Goal: Entertainment & Leisure: Consume media (video, audio)

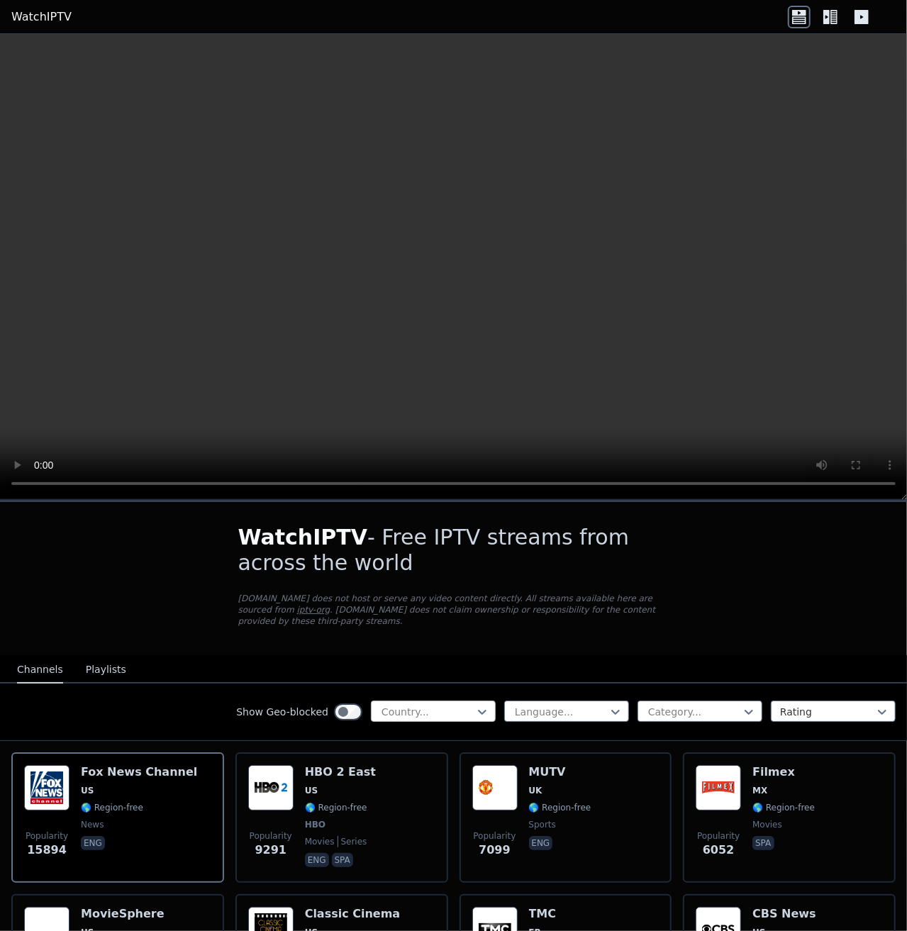
click at [459, 705] on div at bounding box center [427, 712] width 95 height 14
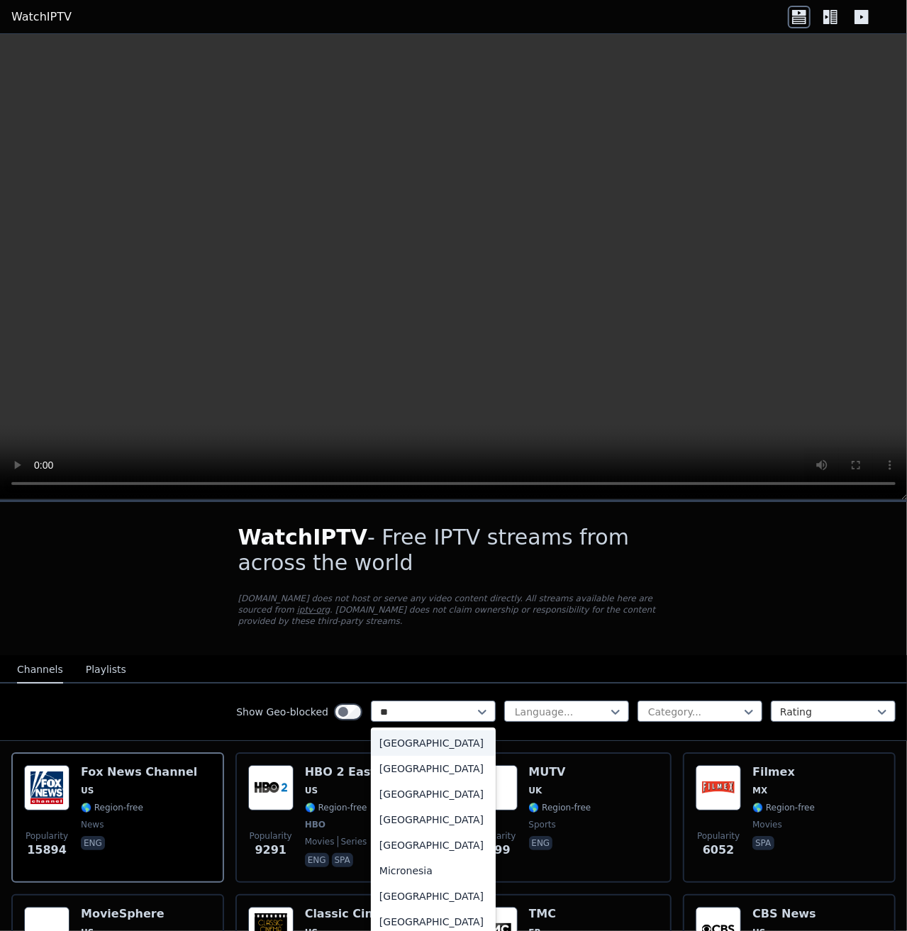
type input "***"
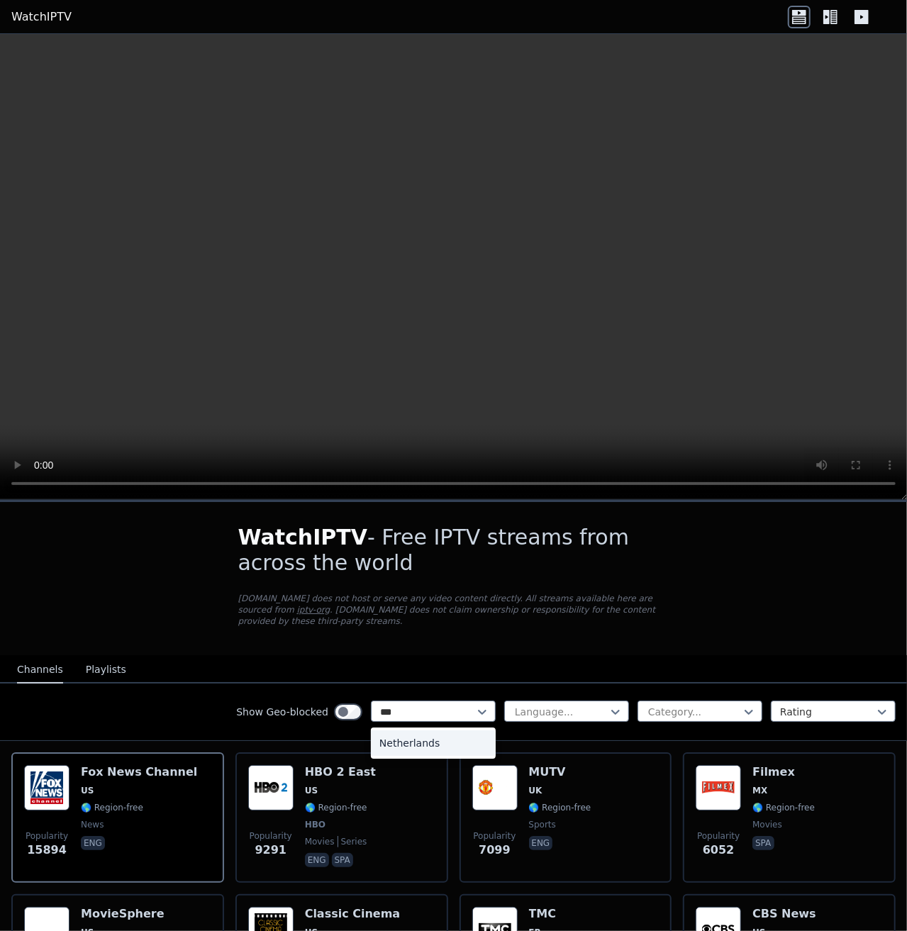
click at [416, 730] on div "Netherlands" at bounding box center [433, 743] width 125 height 26
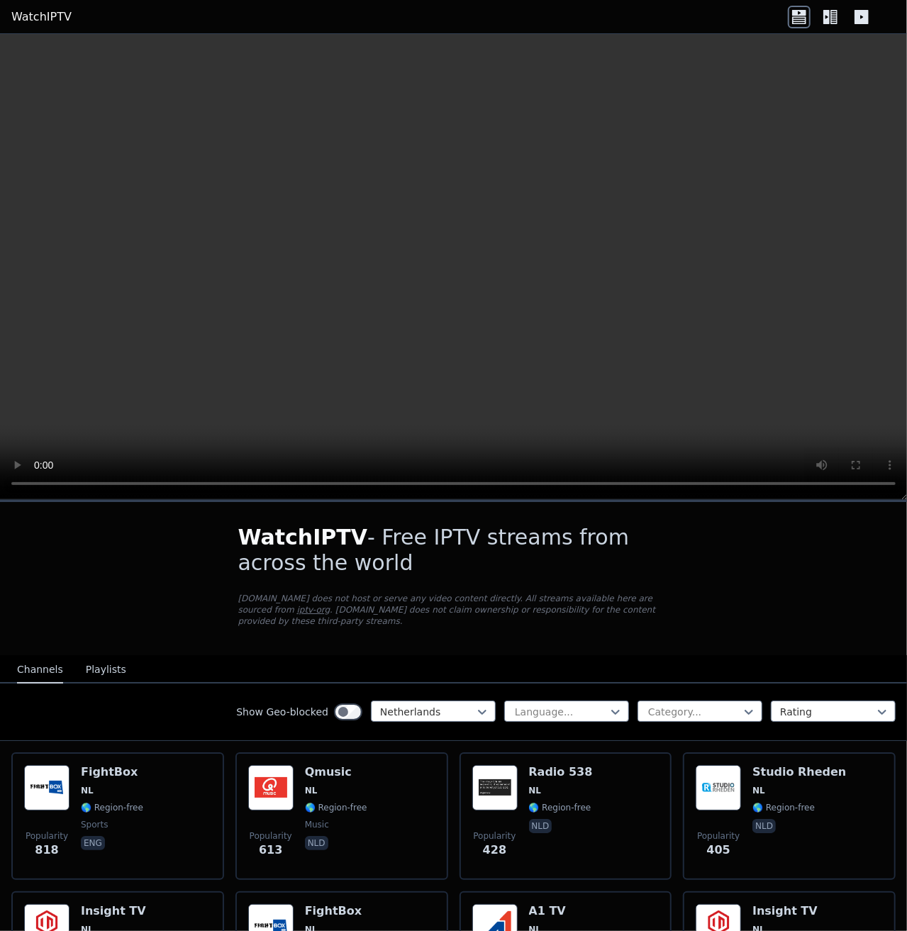
drag, startPoint x: 481, startPoint y: 828, endPoint x: 444, endPoint y: 508, distance: 321.3
click at [104, 657] on button "Playlists" at bounding box center [106, 670] width 40 height 27
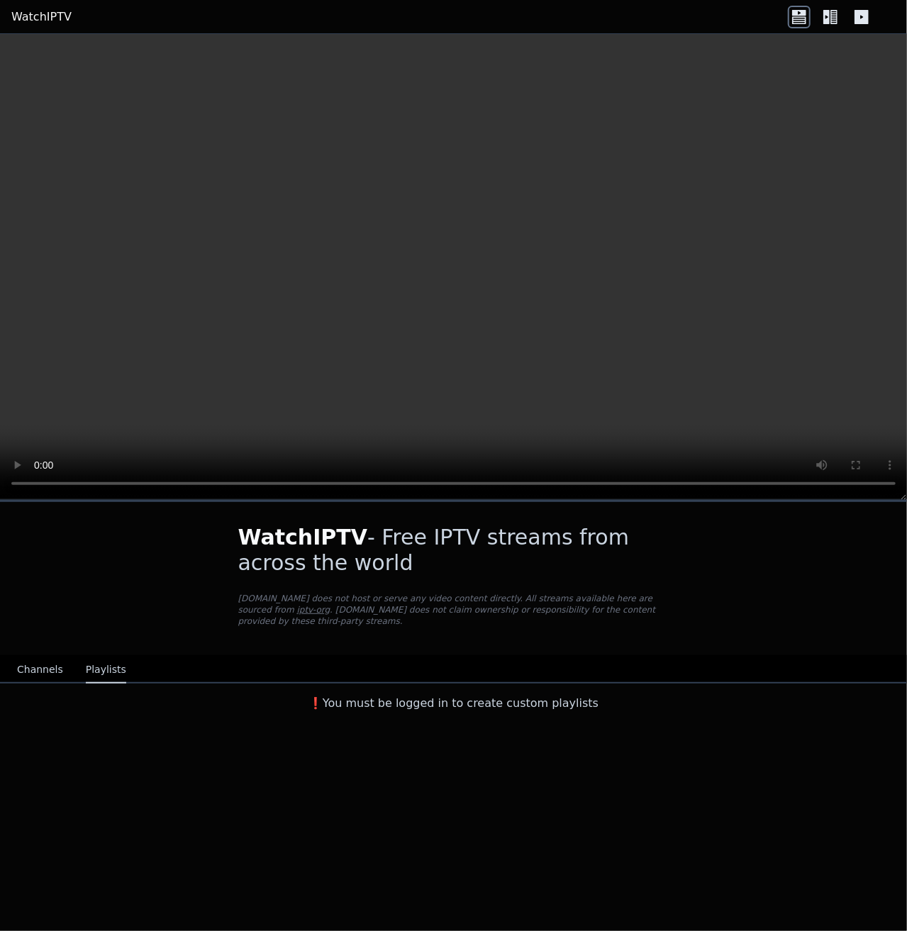
click at [46, 659] on button "Channels" at bounding box center [40, 670] width 46 height 27
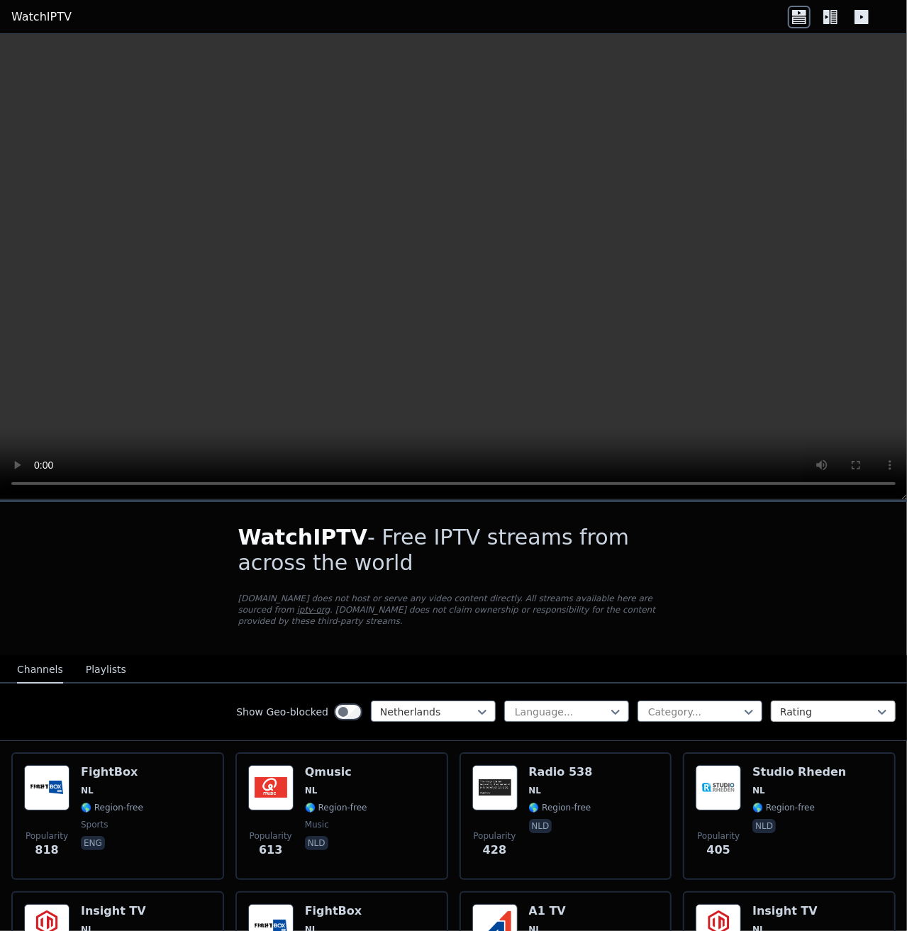
click at [854, 705] on div at bounding box center [827, 712] width 95 height 14
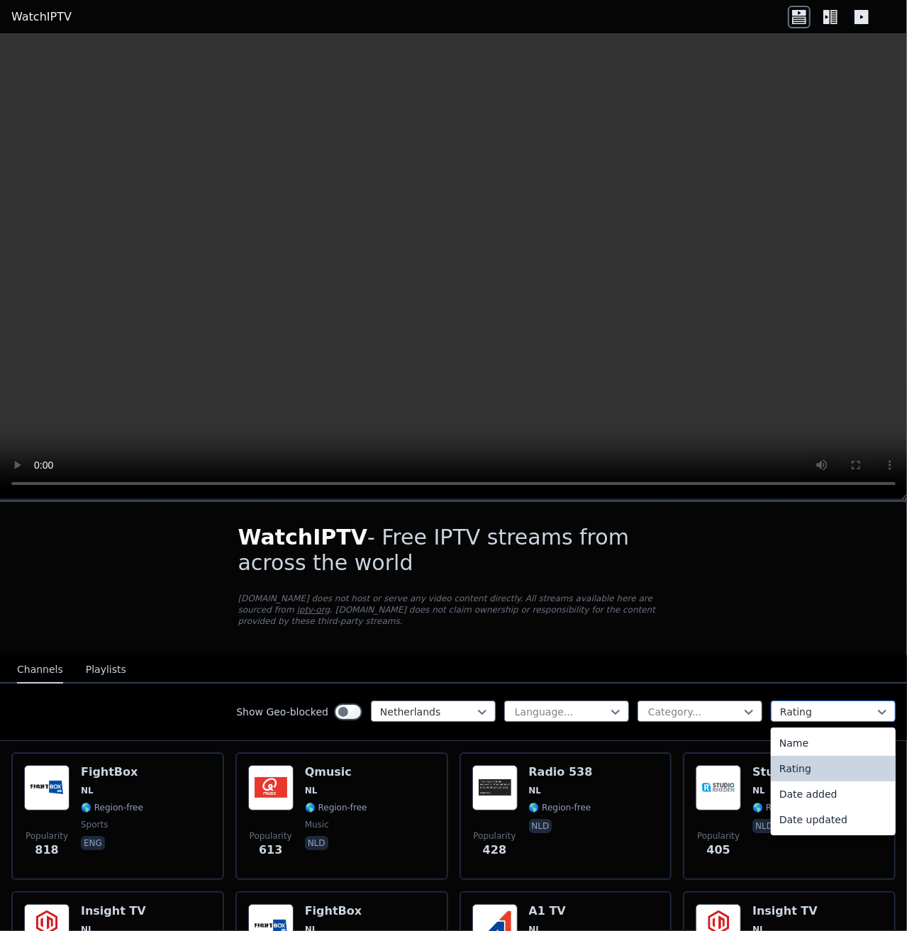
click at [854, 705] on div at bounding box center [827, 712] width 95 height 14
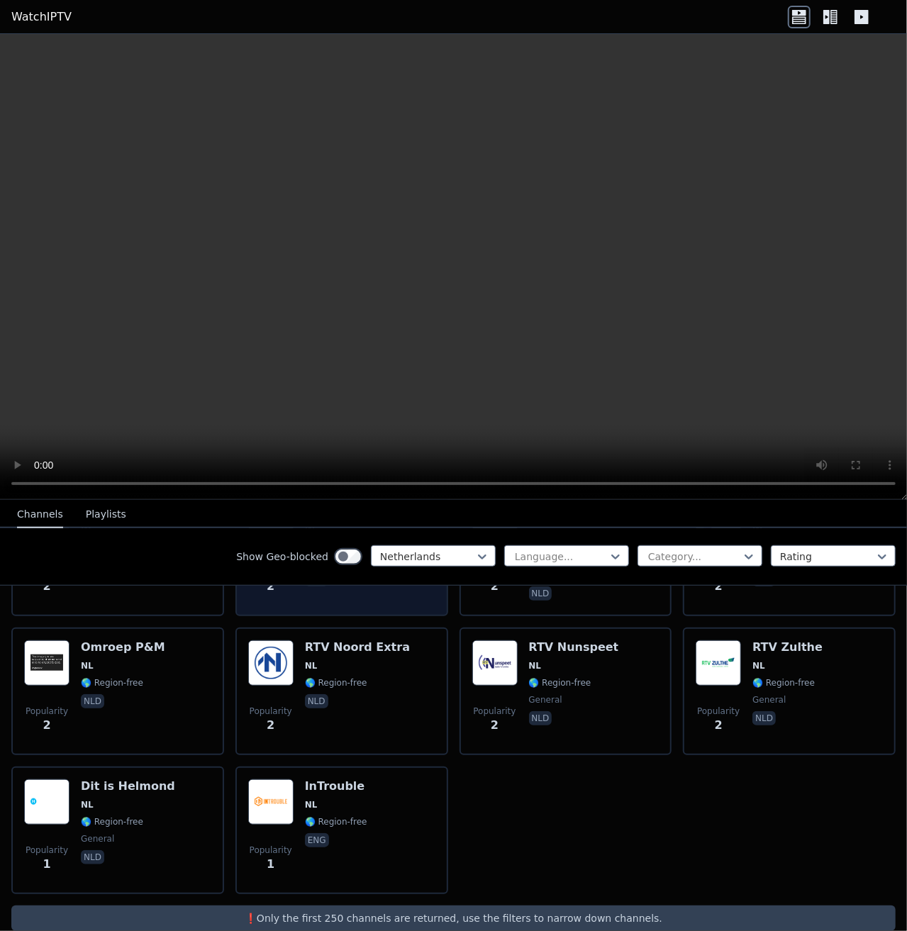
scroll to position [6112, 0]
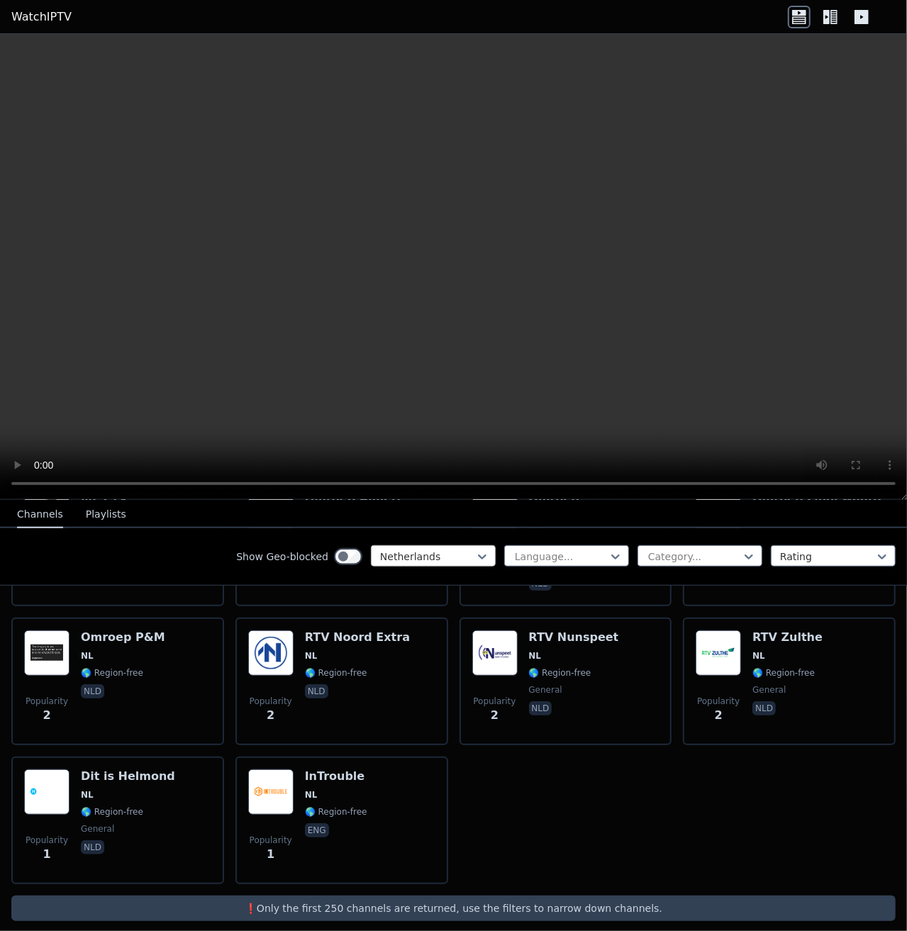
click at [406, 554] on div at bounding box center [427, 557] width 95 height 14
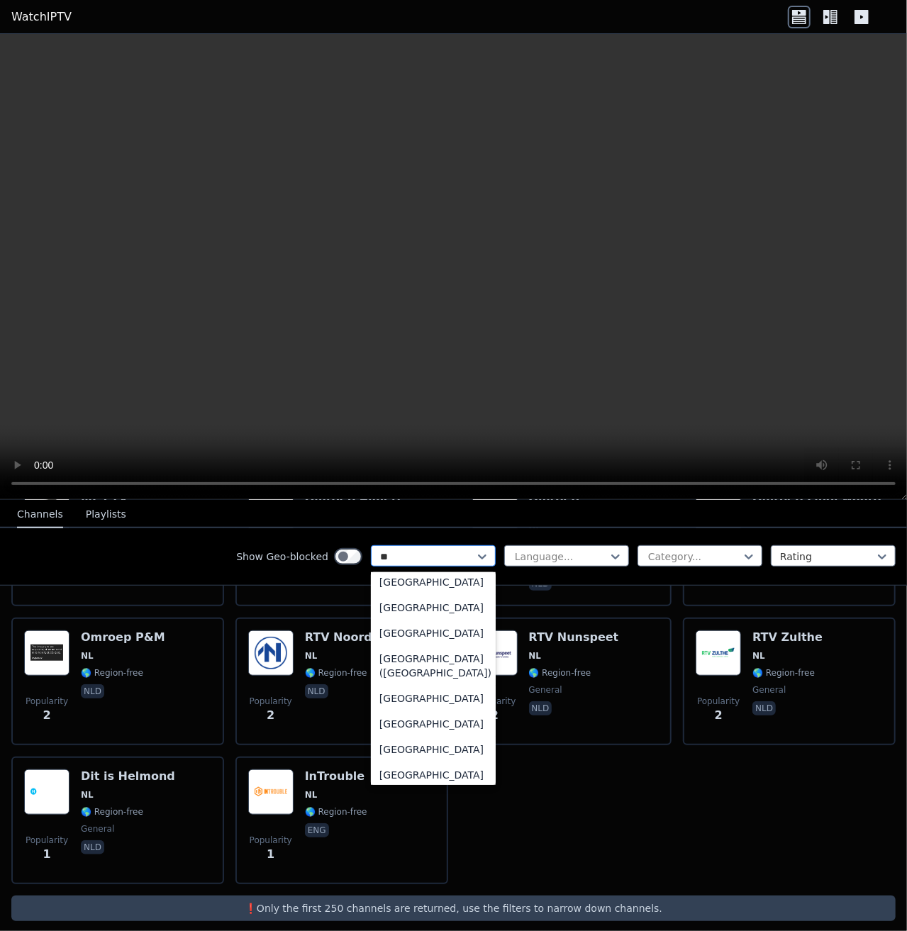
scroll to position [0, 0]
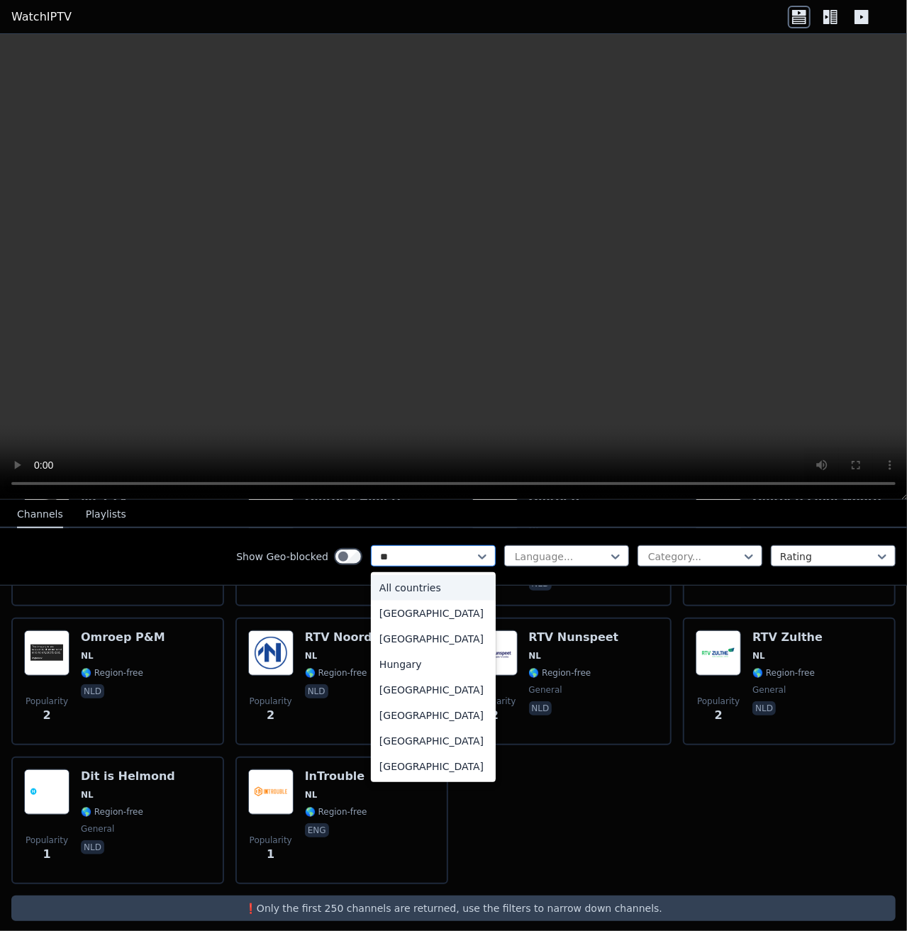
type input "***"
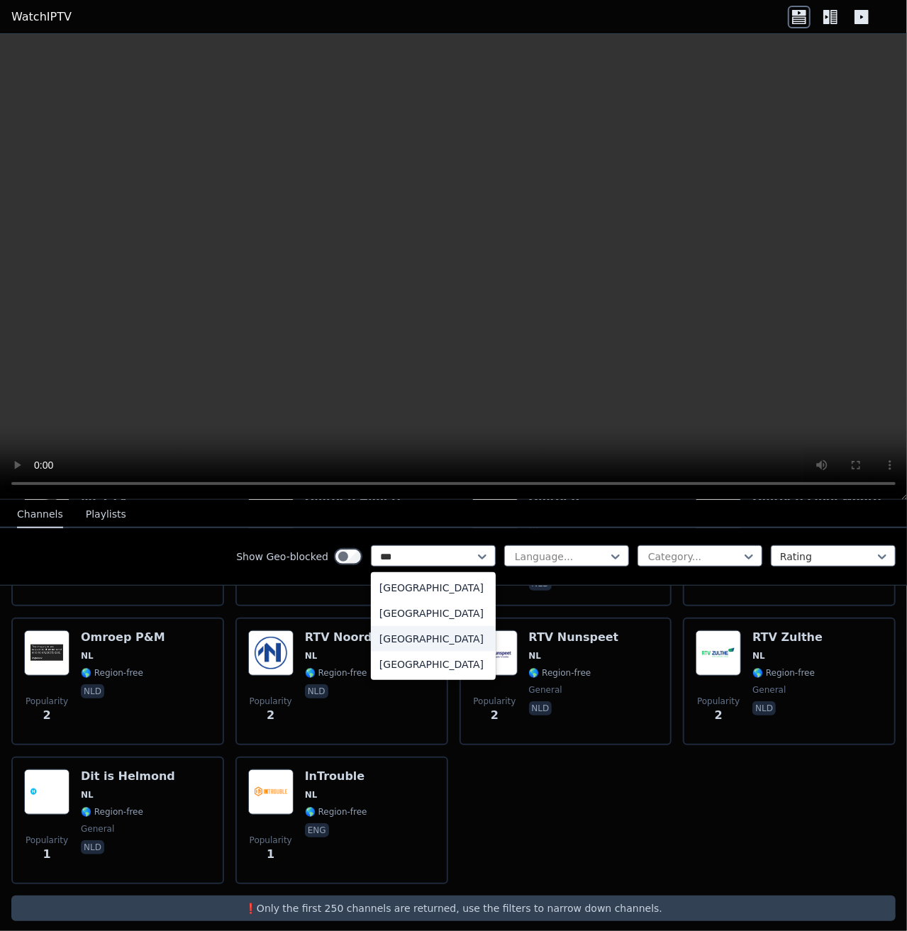
click at [390, 633] on div "[GEOGRAPHIC_DATA]" at bounding box center [433, 639] width 125 height 26
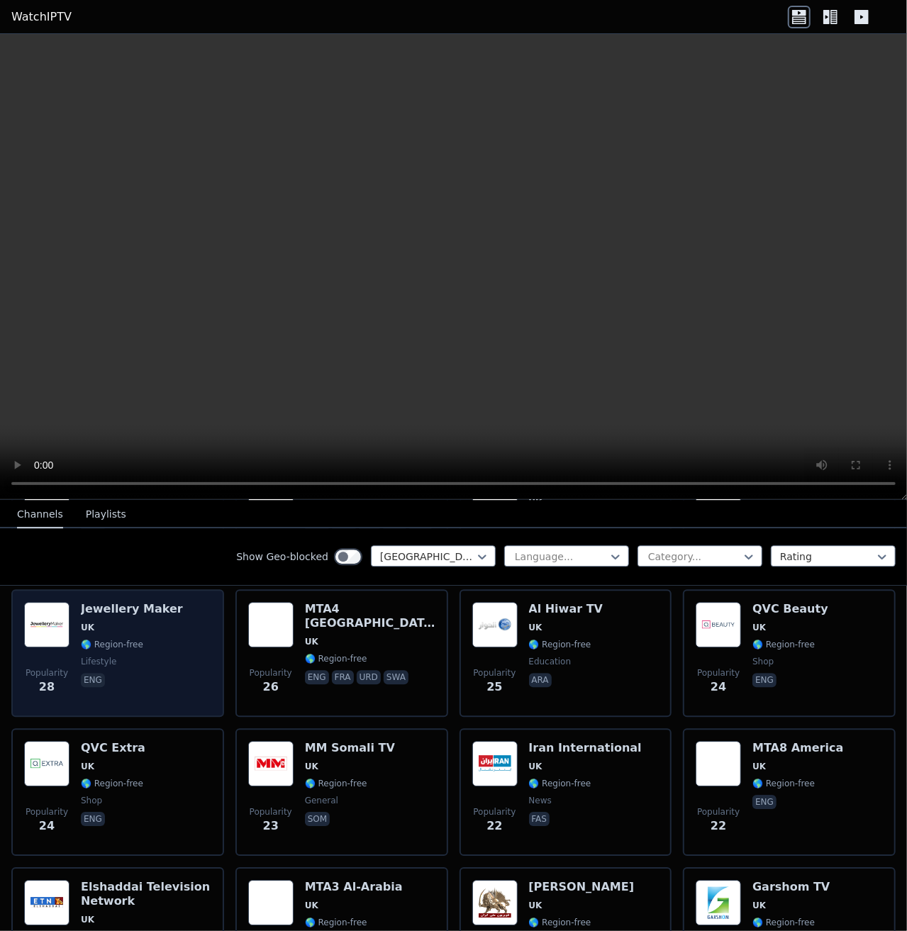
scroll to position [2128, 0]
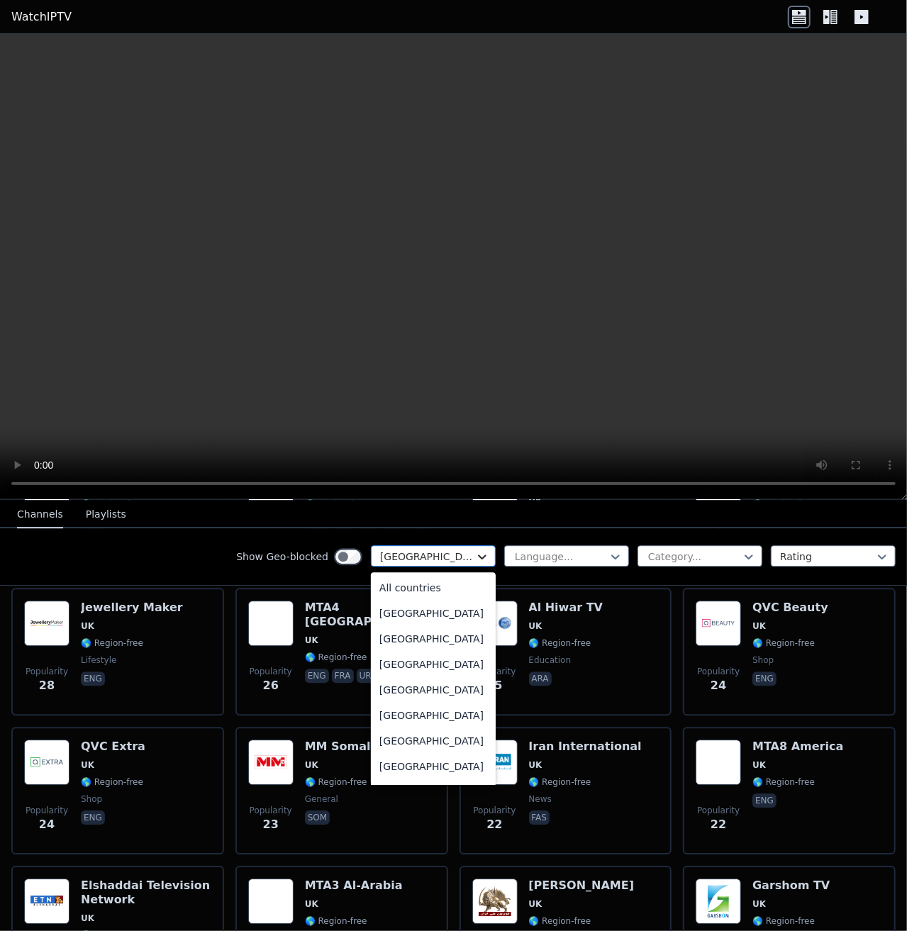
click at [475, 557] on icon at bounding box center [482, 557] width 14 height 14
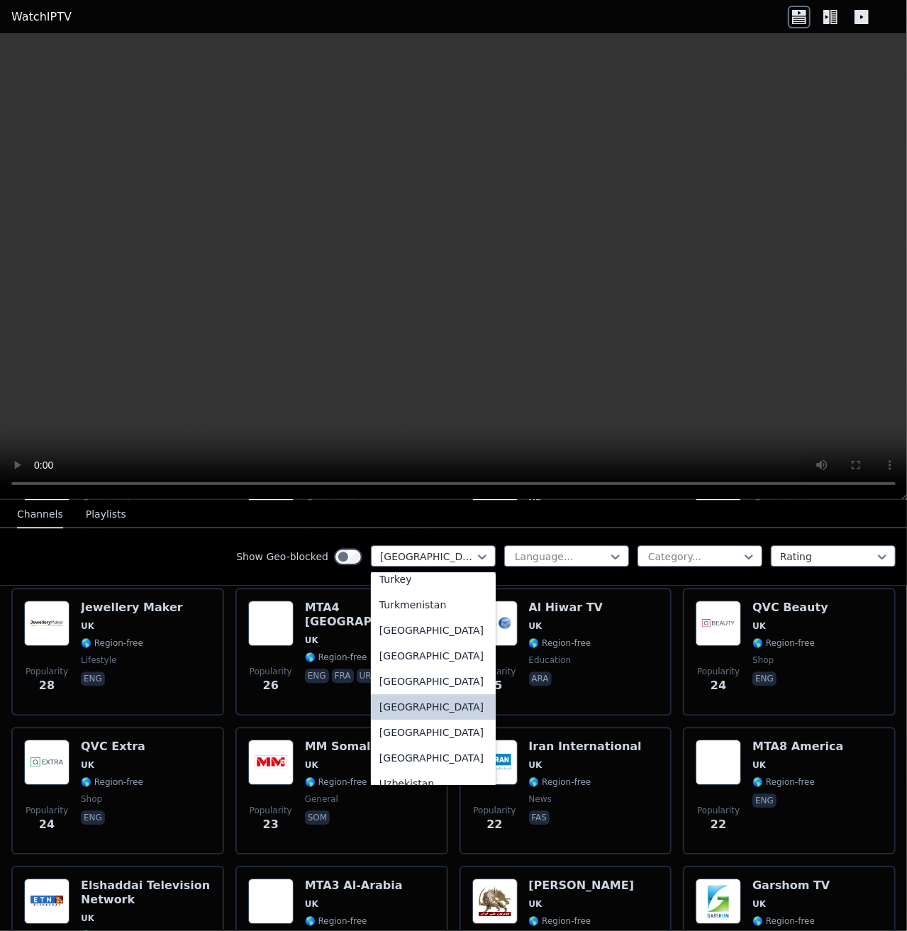
click at [169, 516] on nav "Channels Playlists" at bounding box center [453, 514] width 907 height 28
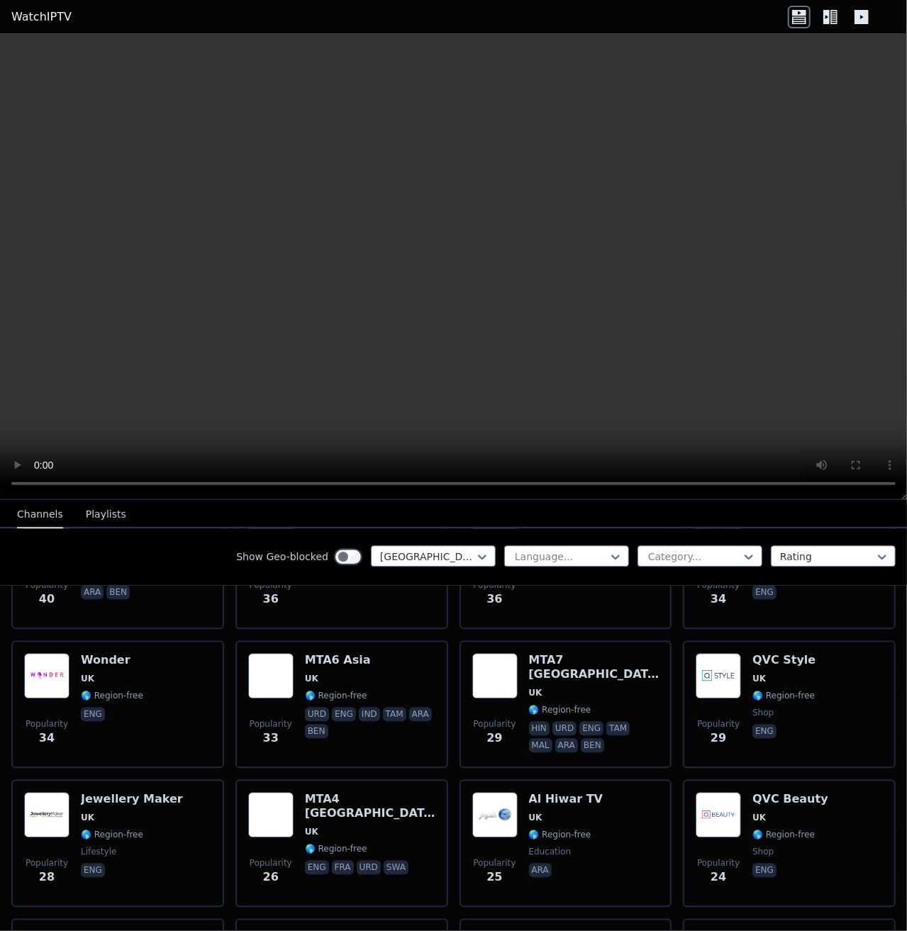
scroll to position [1915, 0]
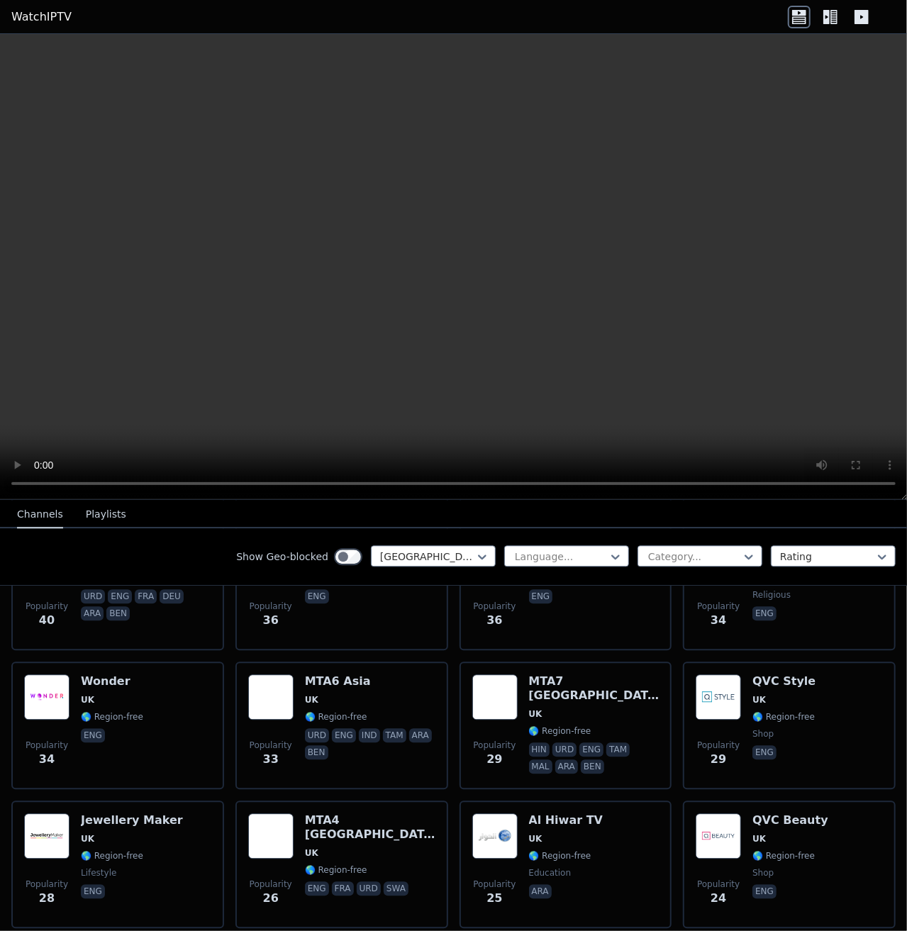
click at [13, 19] on link "WatchIPTV" at bounding box center [41, 17] width 60 height 17
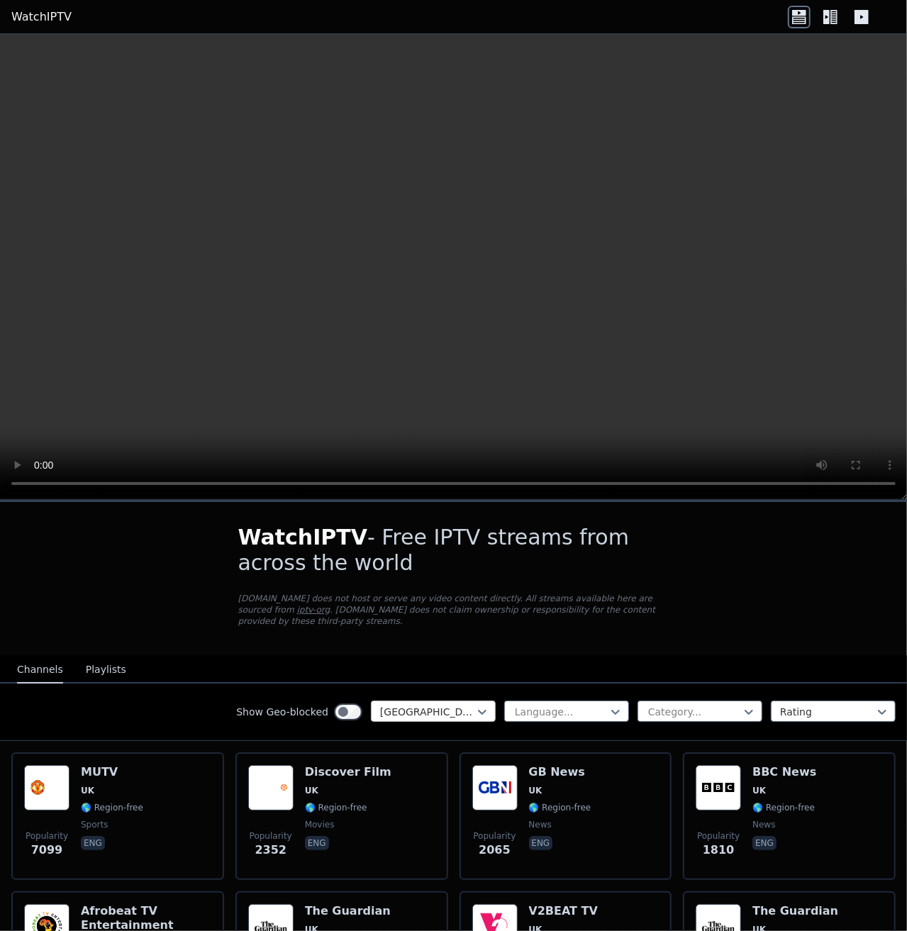
click at [455, 705] on div at bounding box center [427, 712] width 95 height 14
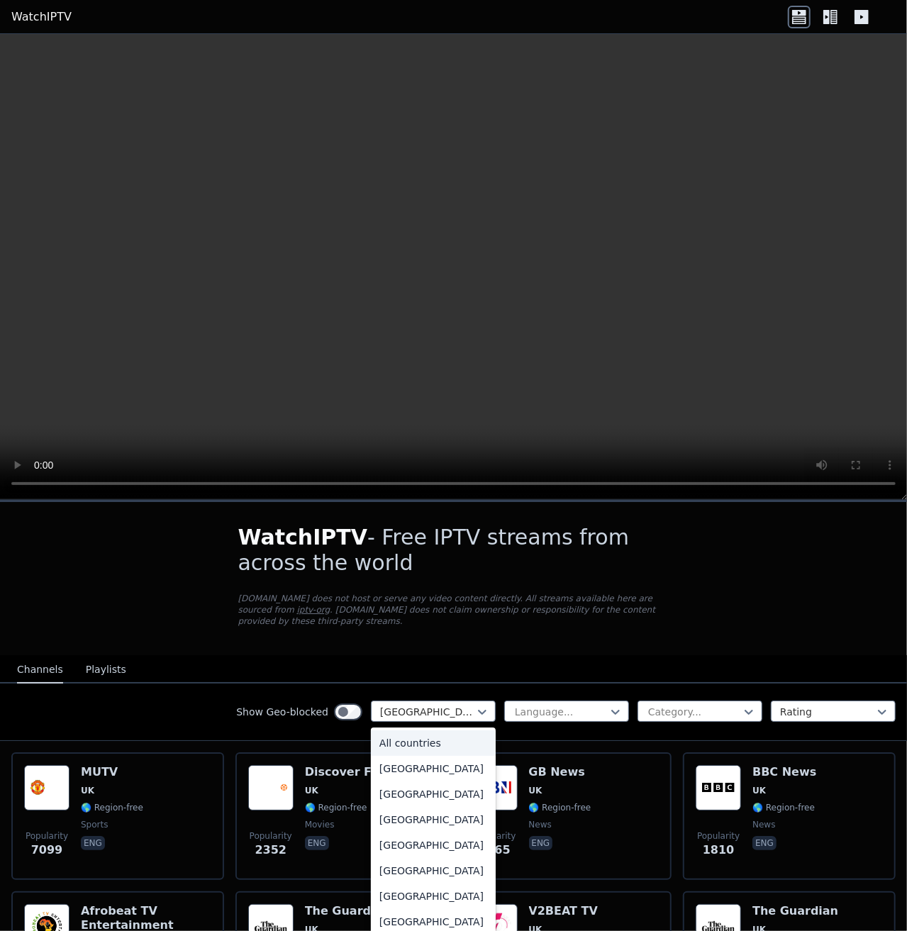
click at [405, 731] on div "All countries" at bounding box center [433, 743] width 125 height 26
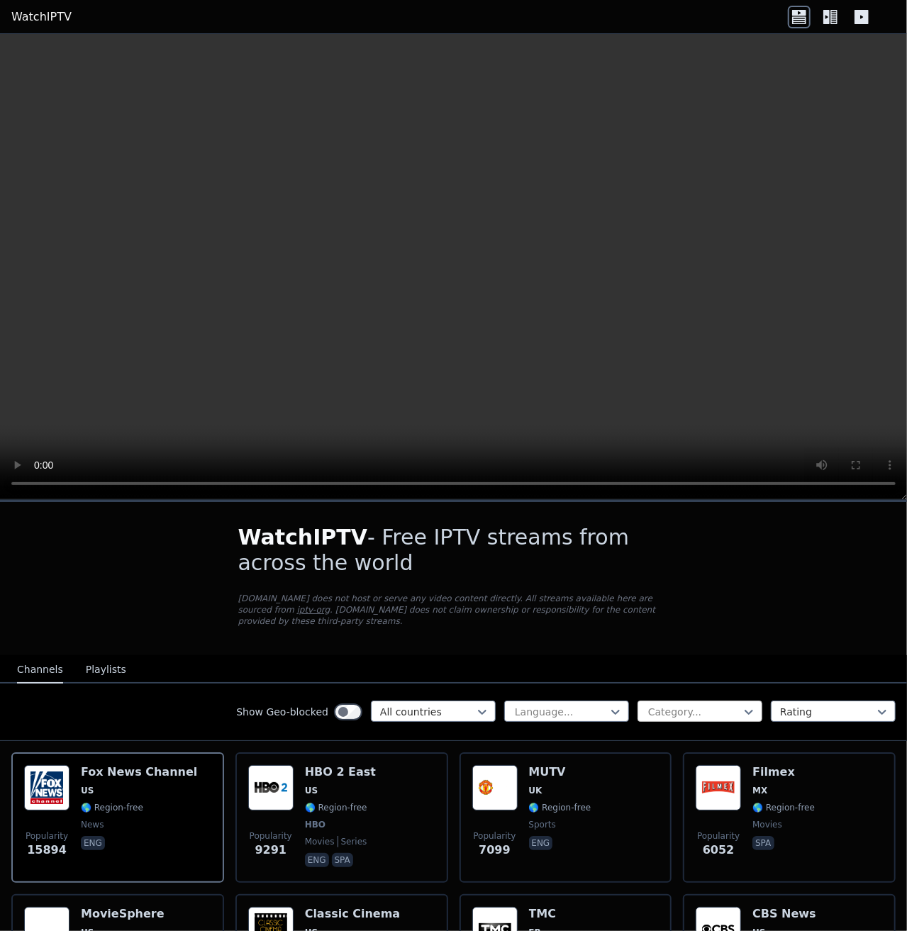
click at [714, 705] on div at bounding box center [694, 712] width 95 height 14
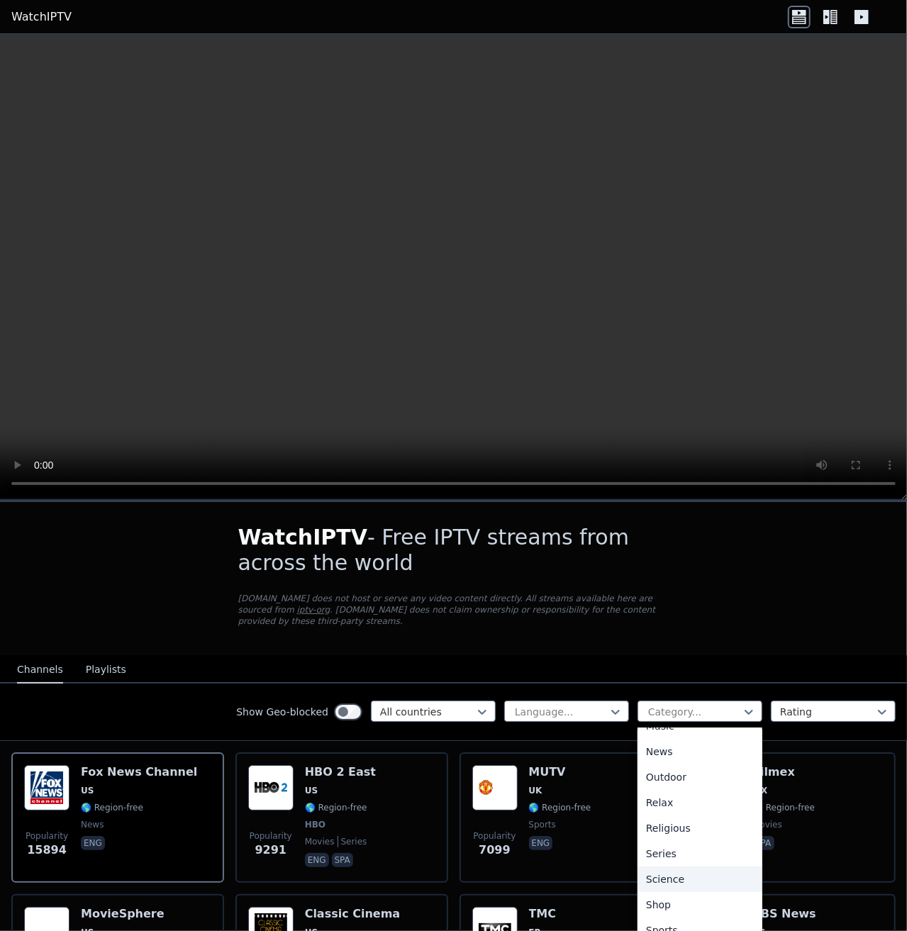
scroll to position [482, 0]
click at [662, 862] on div "Sports" at bounding box center [700, 874] width 125 height 26
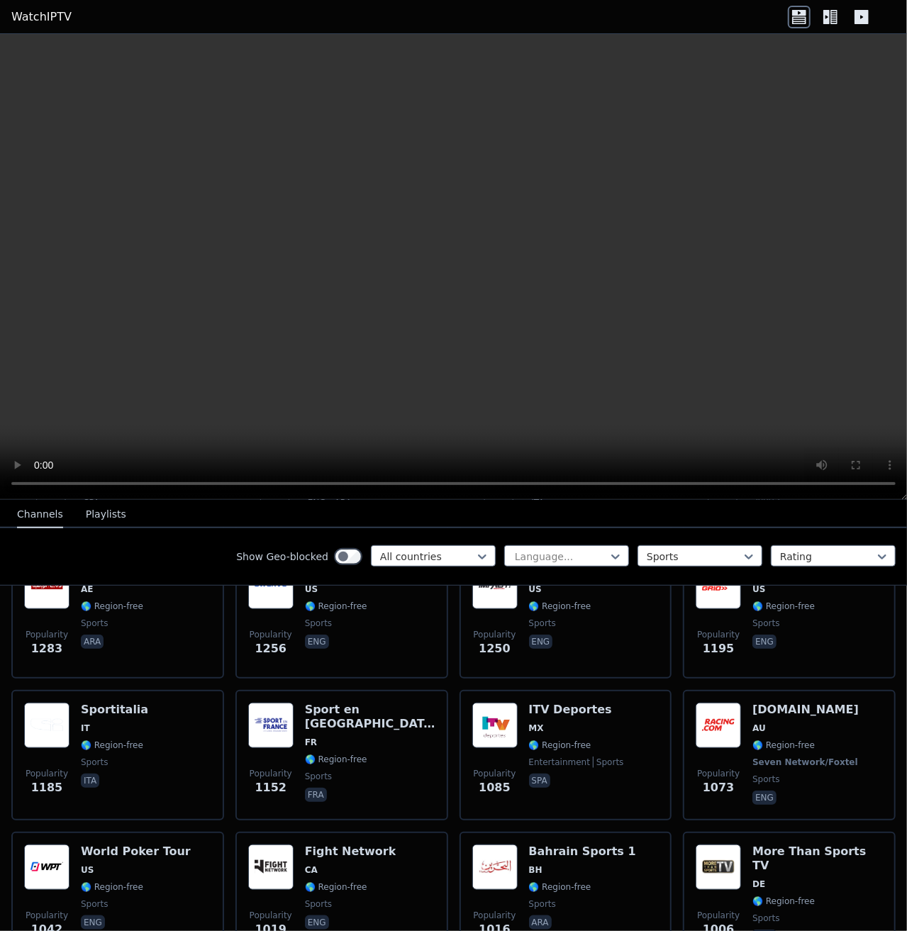
scroll to position [638, 0]
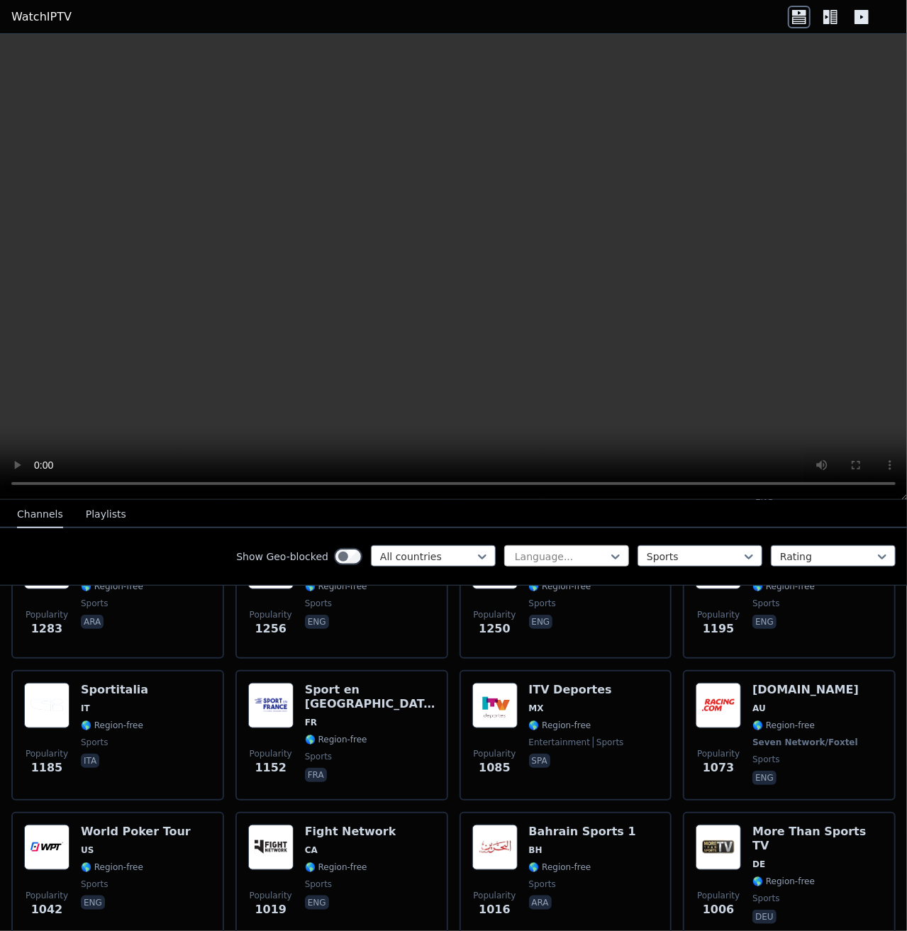
click at [597, 557] on div at bounding box center [560, 557] width 95 height 14
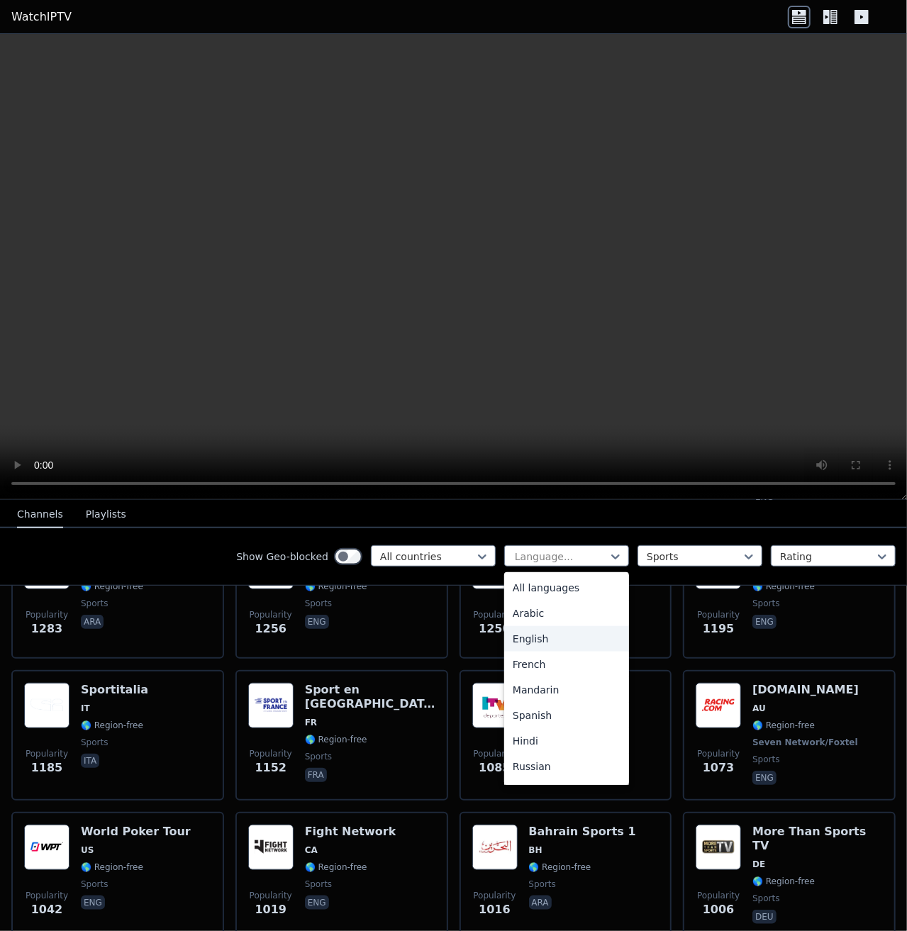
click at [537, 640] on div "English" at bounding box center [566, 639] width 125 height 26
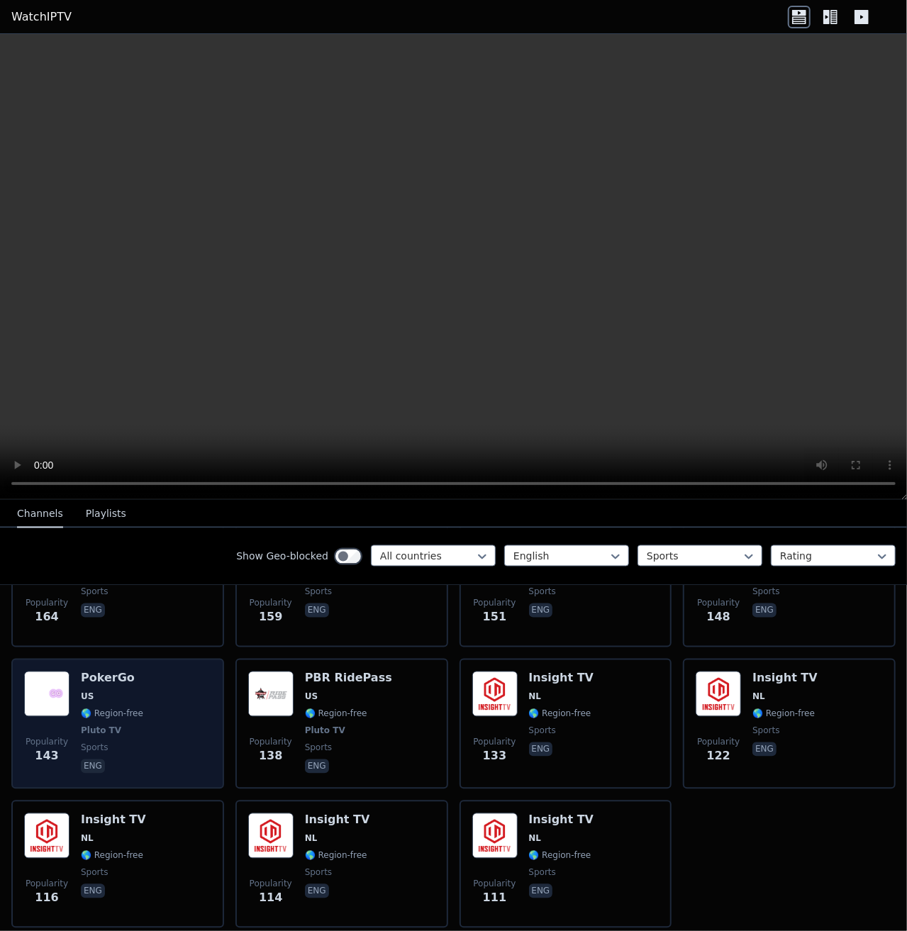
scroll to position [1533, 0]
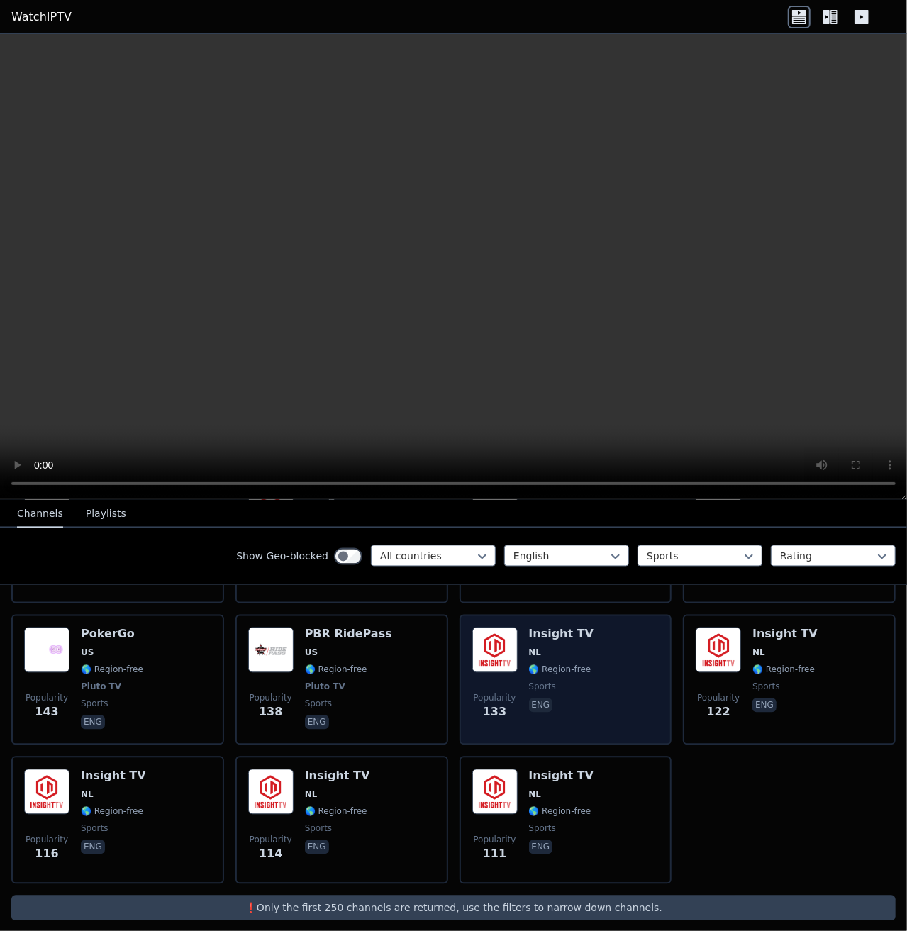
click at [501, 633] on img at bounding box center [494, 650] width 45 height 45
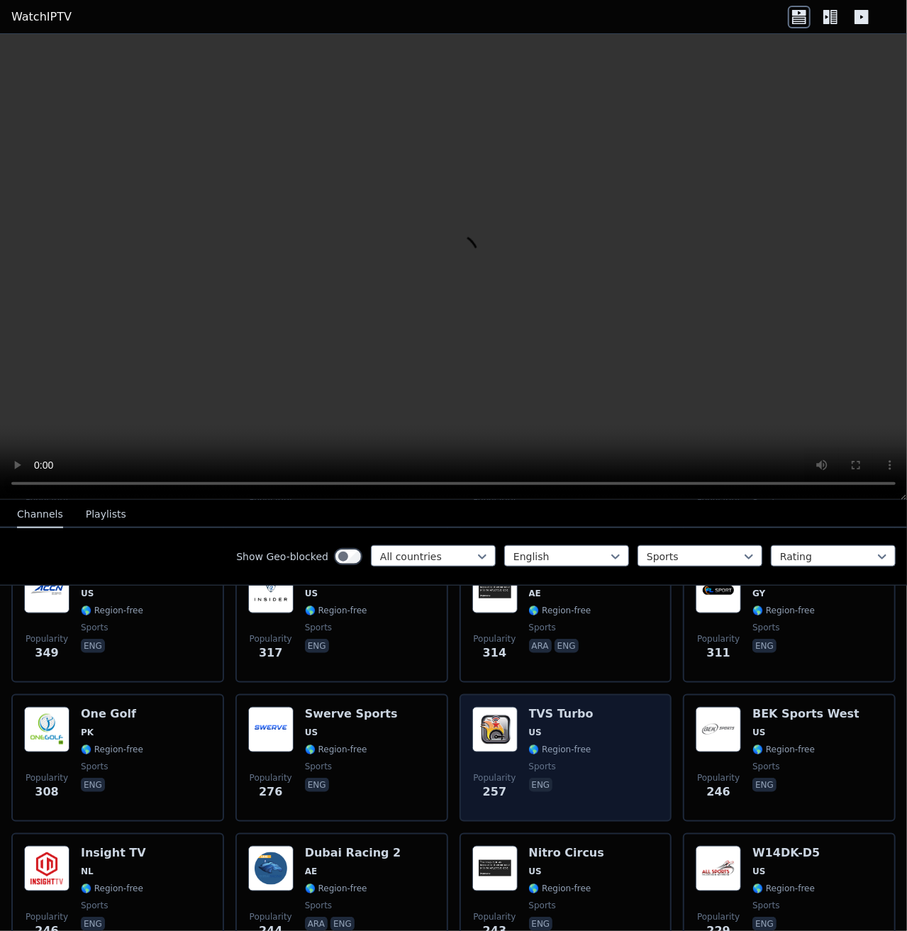
scroll to position [966, 0]
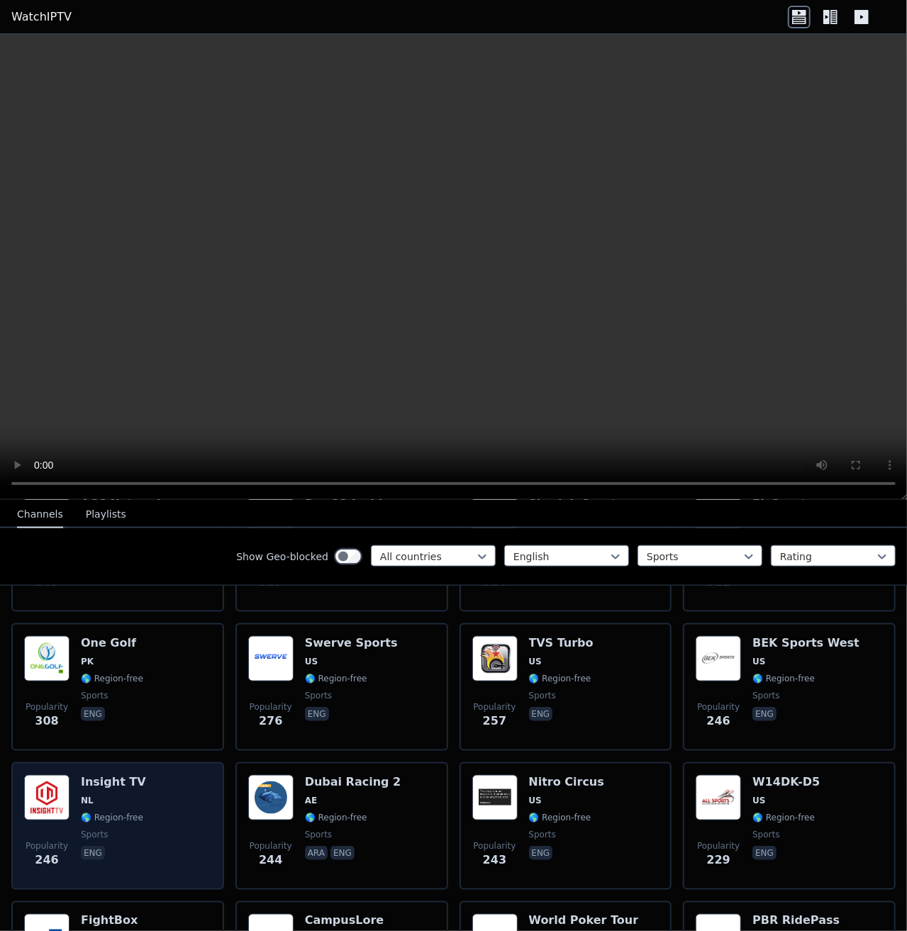
click at [49, 775] on img at bounding box center [46, 797] width 45 height 45
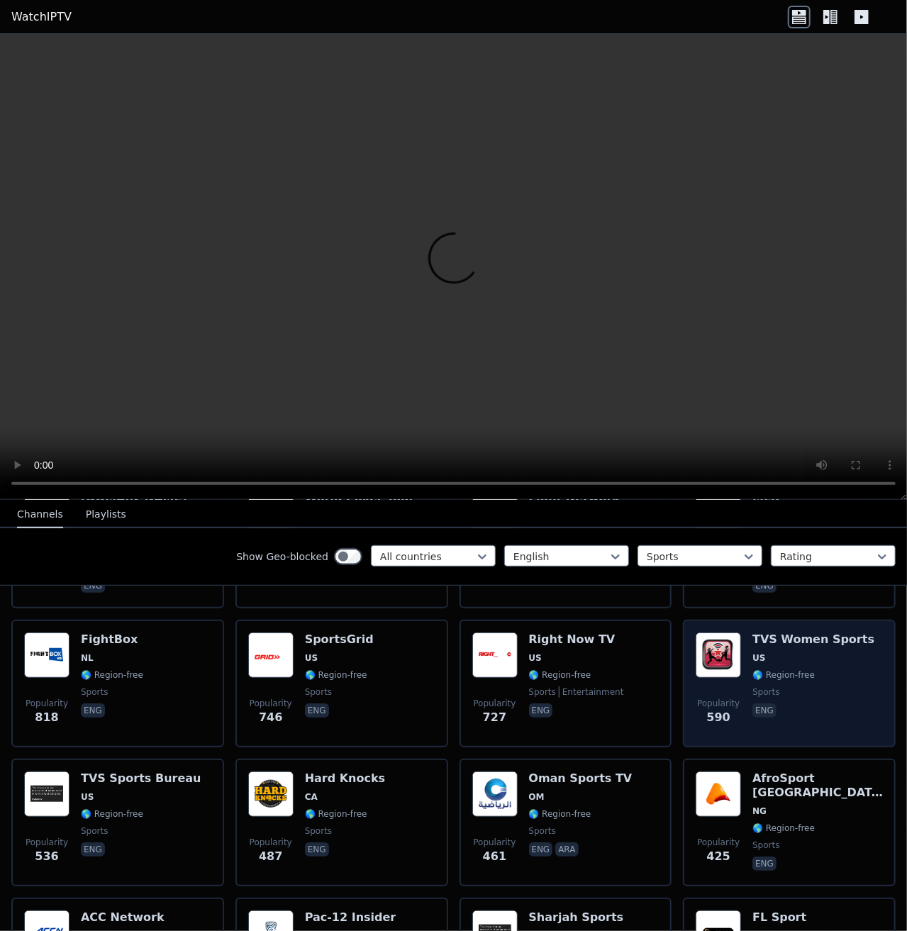
scroll to position [469, 0]
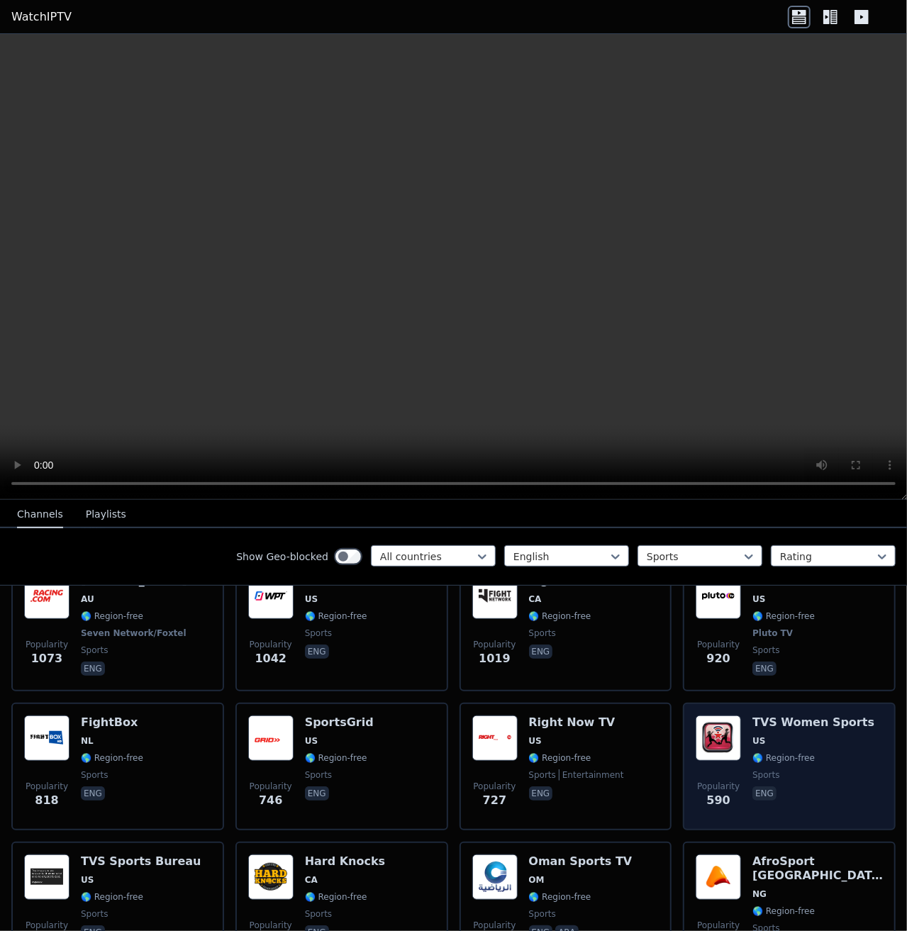
click at [752, 716] on h6 "TVS Women Sports" at bounding box center [813, 723] width 122 height 14
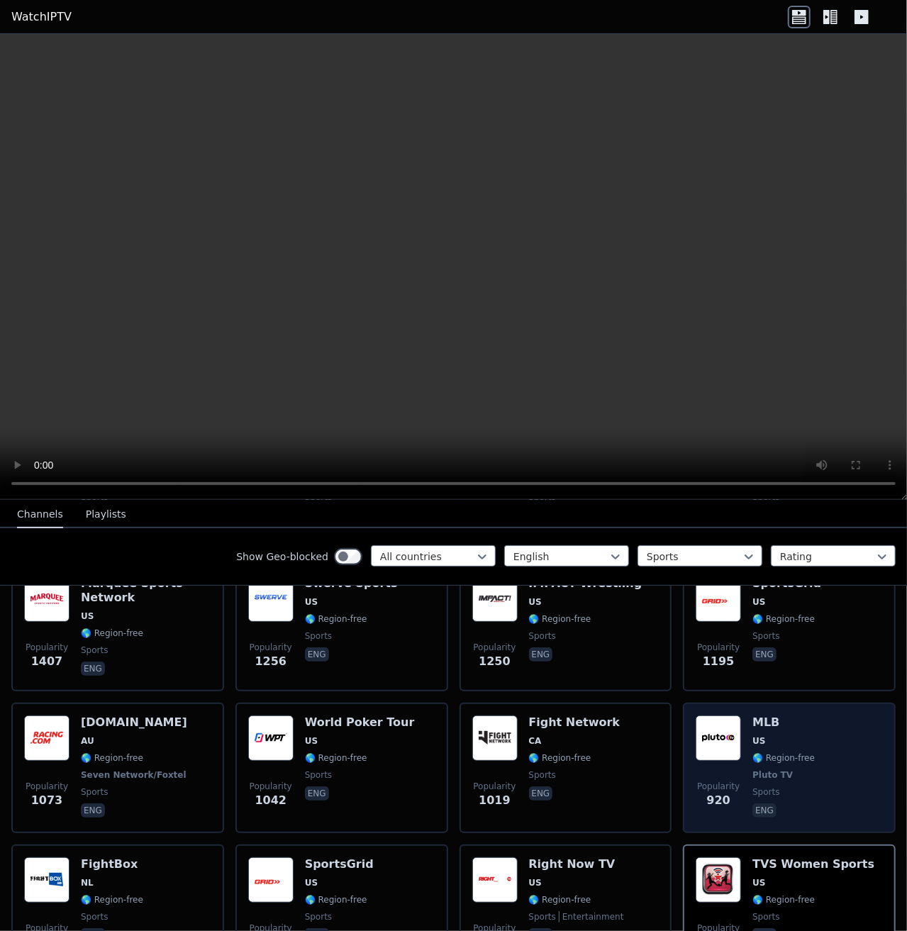
scroll to position [399, 0]
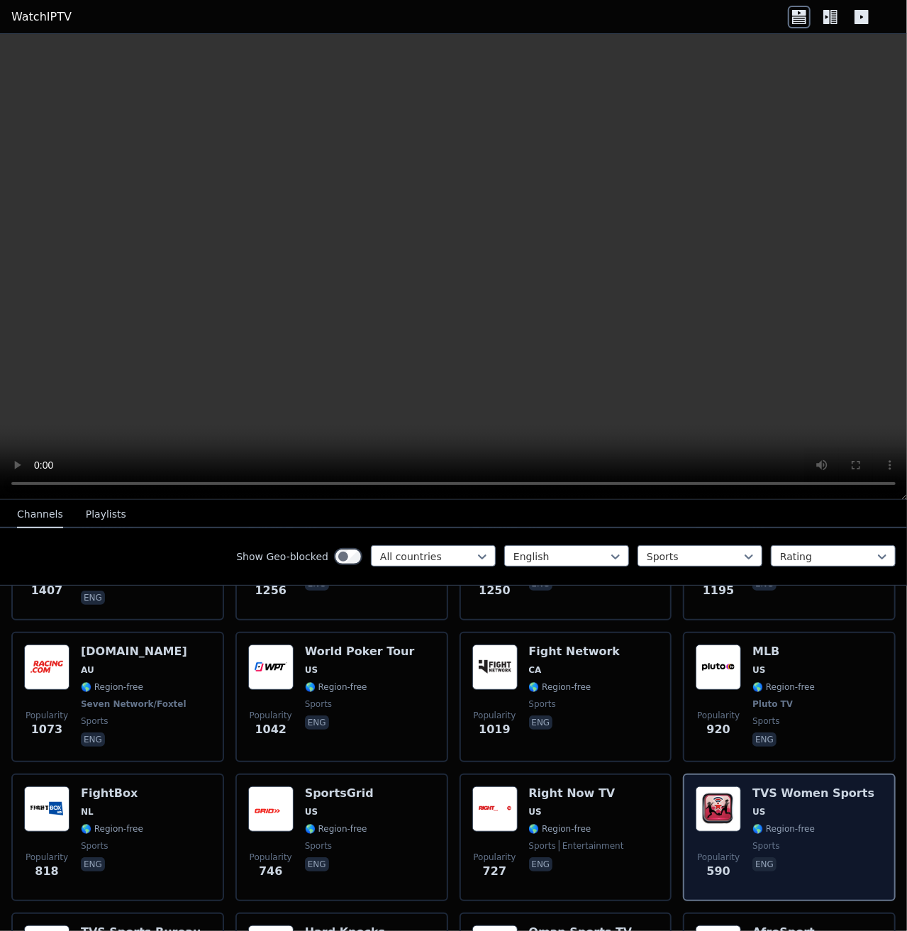
click at [709, 805] on img at bounding box center [718, 808] width 45 height 45
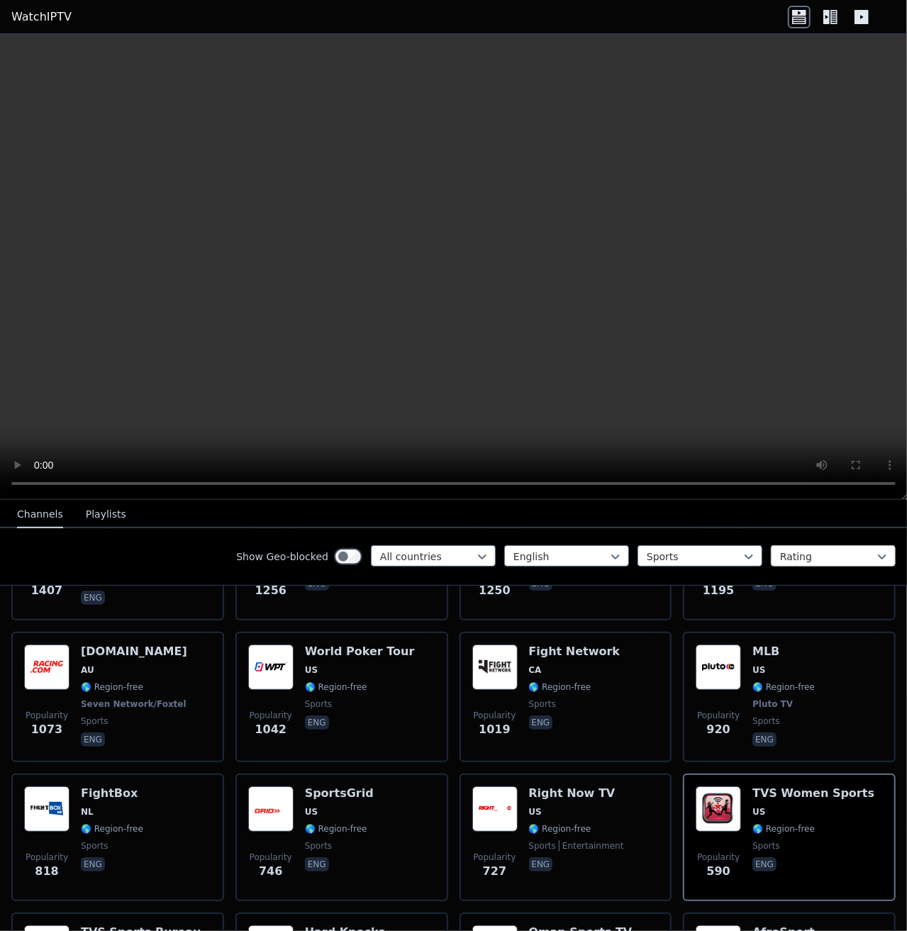
click at [812, 557] on div at bounding box center [827, 557] width 95 height 14
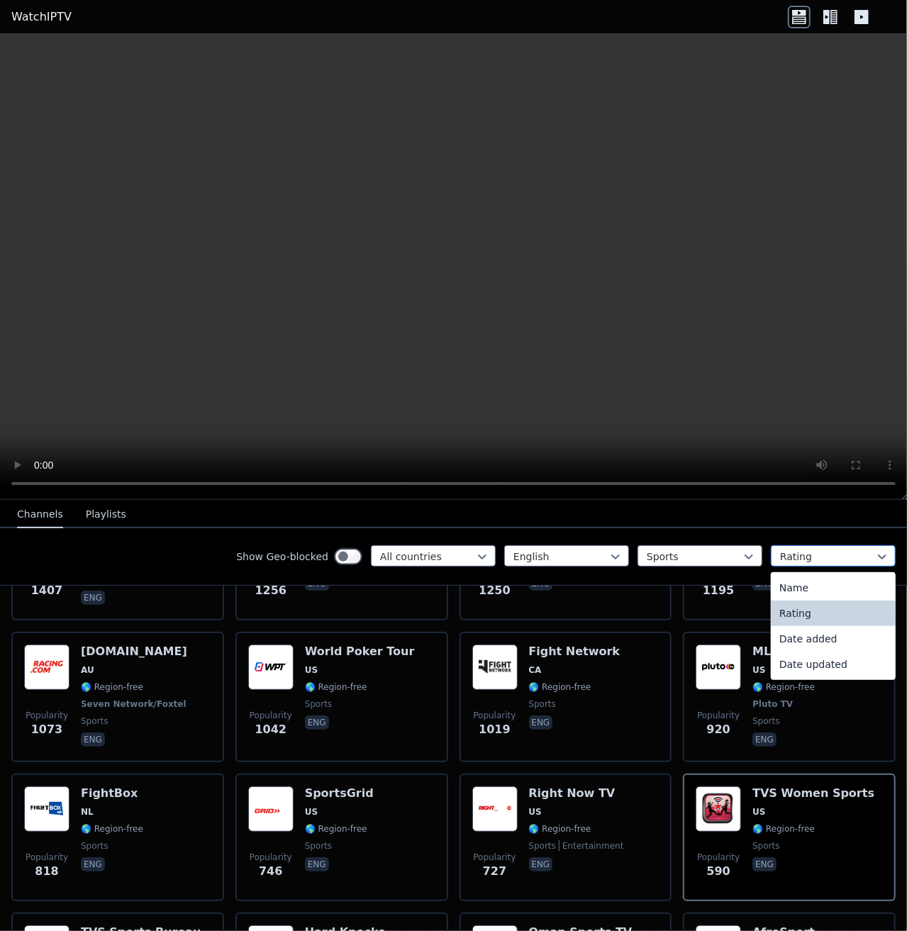
click at [813, 557] on div at bounding box center [827, 557] width 95 height 14
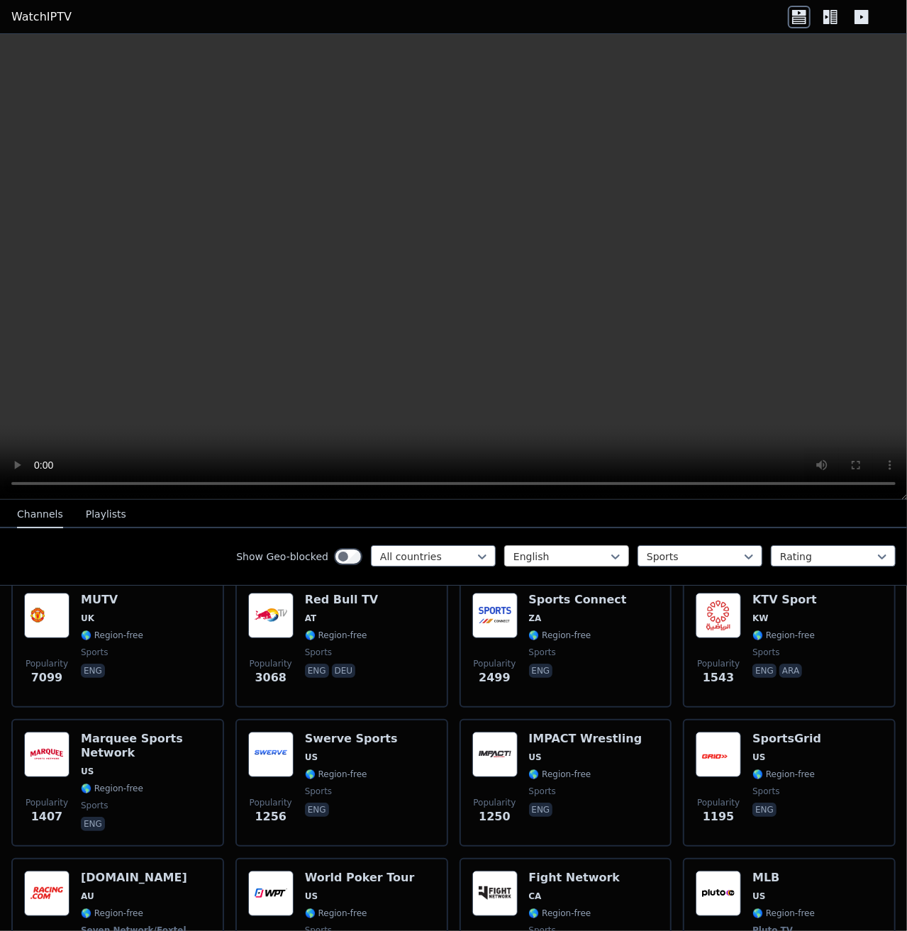
scroll to position [0, 0]
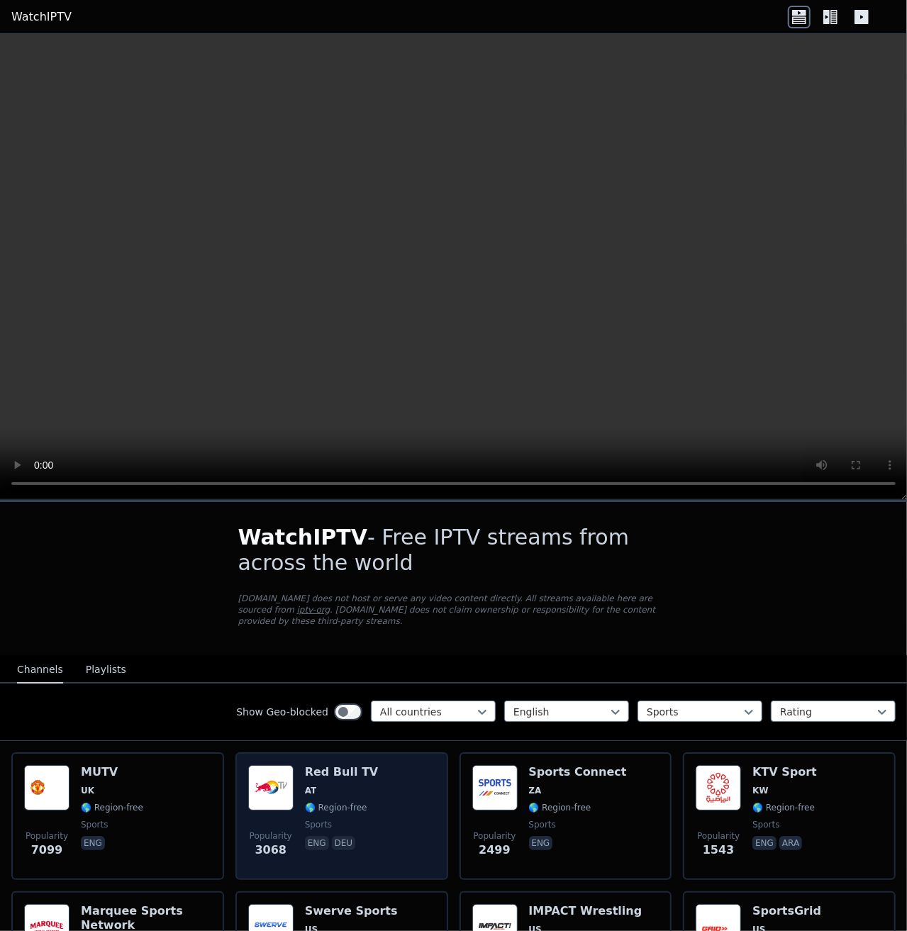
click at [314, 769] on div "Red Bull TV AT 🌎 Region-free sports eng deu" at bounding box center [342, 816] width 74 height 102
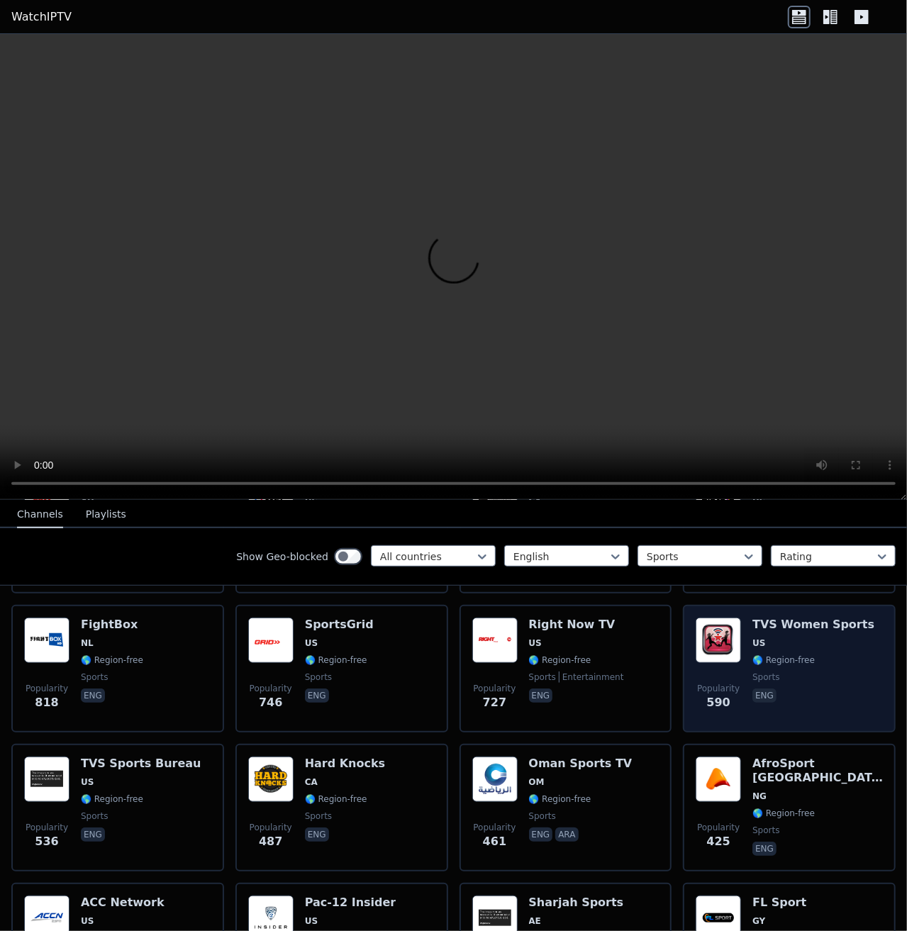
scroll to position [496, 0]
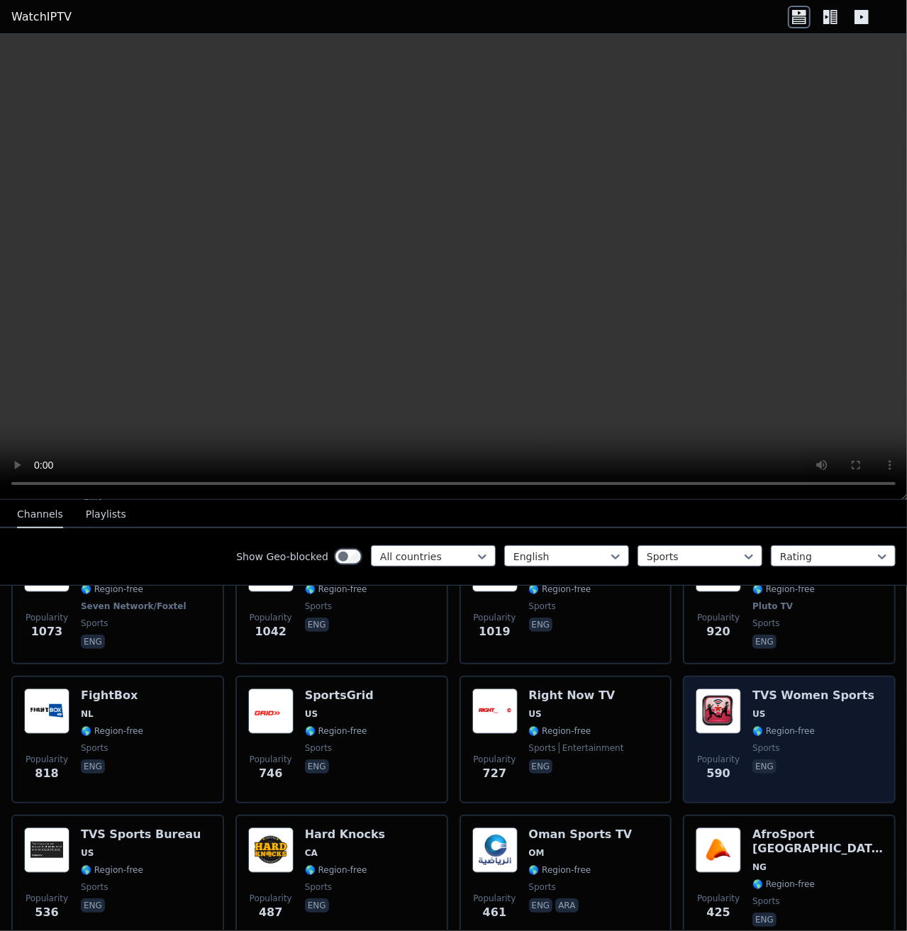
click at [752, 689] on h6 "TVS Women Sports" at bounding box center [813, 696] width 122 height 14
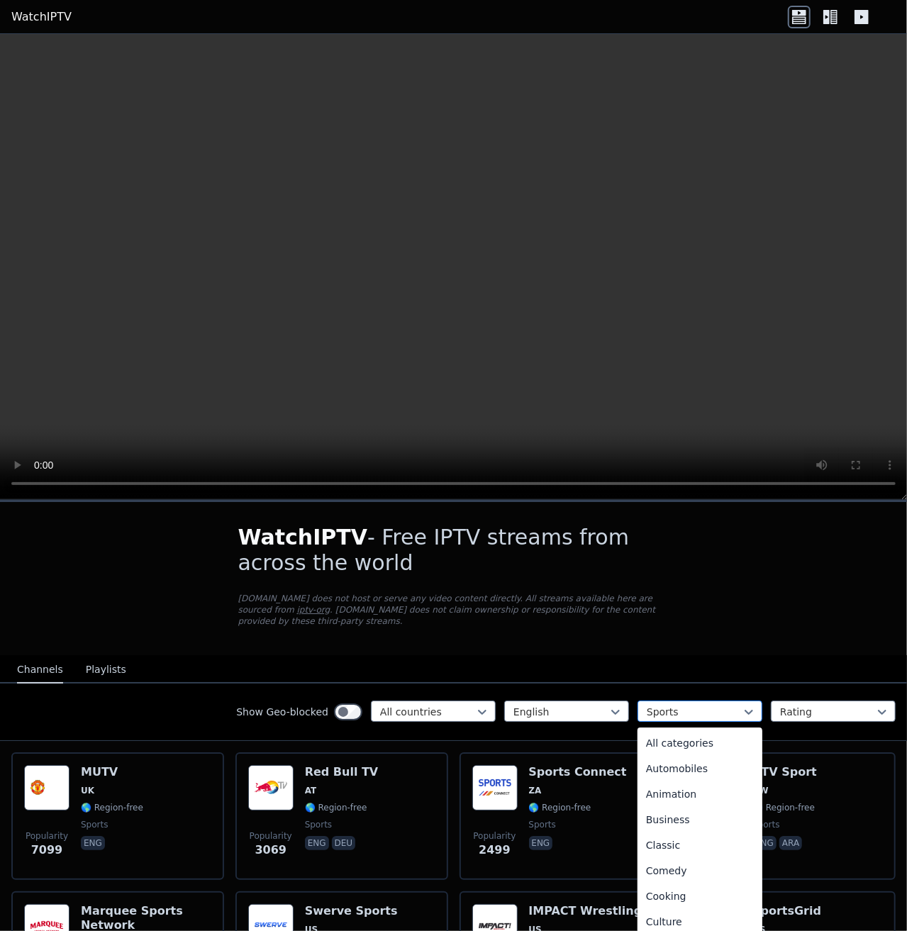
click at [692, 705] on div at bounding box center [694, 712] width 95 height 14
click at [672, 730] on div "All categories" at bounding box center [700, 743] width 125 height 26
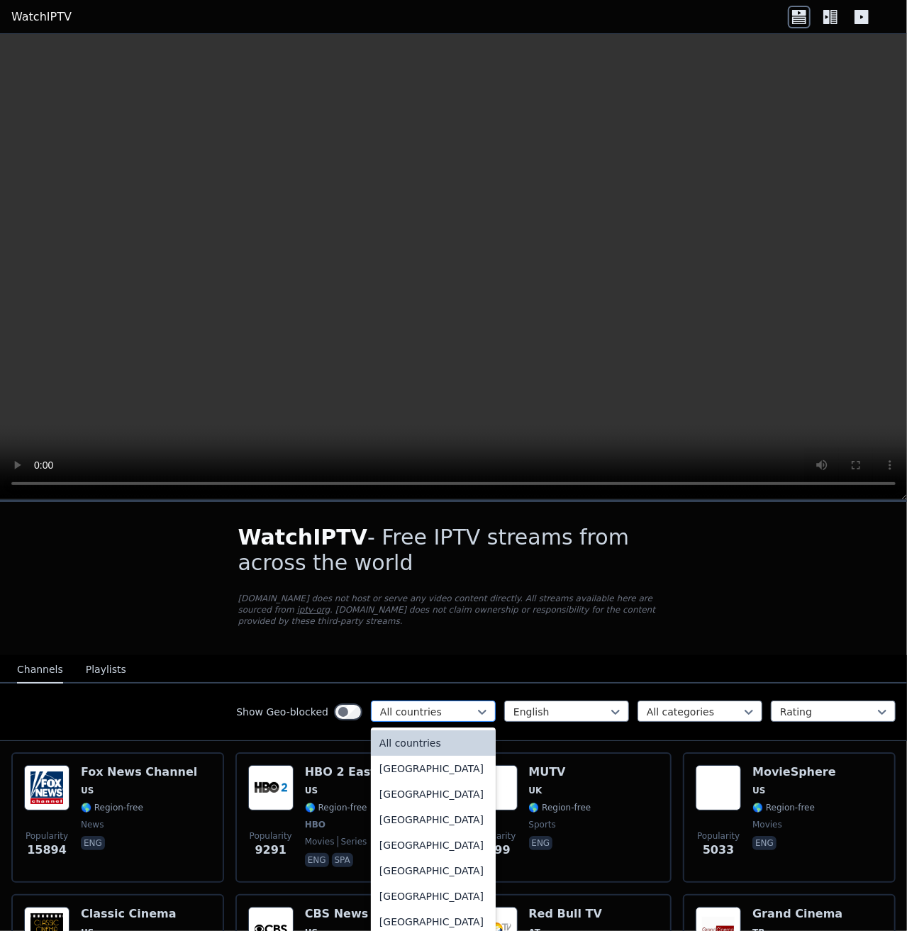
click at [461, 705] on div at bounding box center [427, 712] width 95 height 14
type input "***"
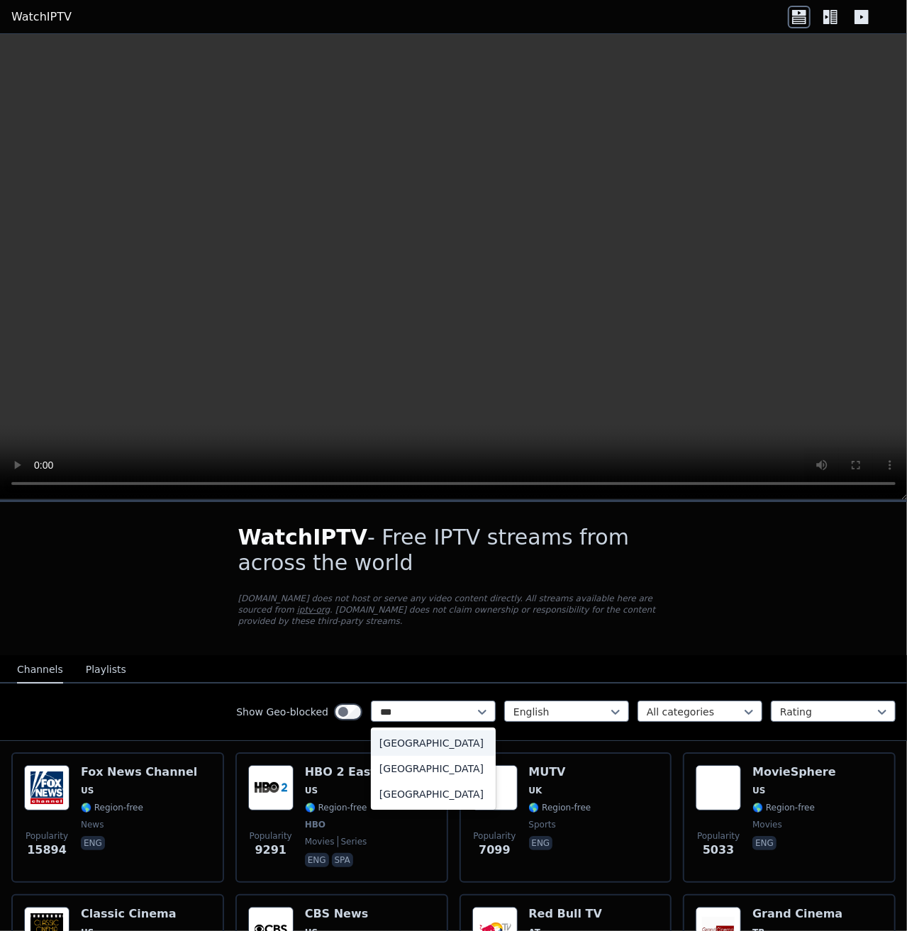
click at [407, 735] on div "[GEOGRAPHIC_DATA]" at bounding box center [433, 743] width 125 height 26
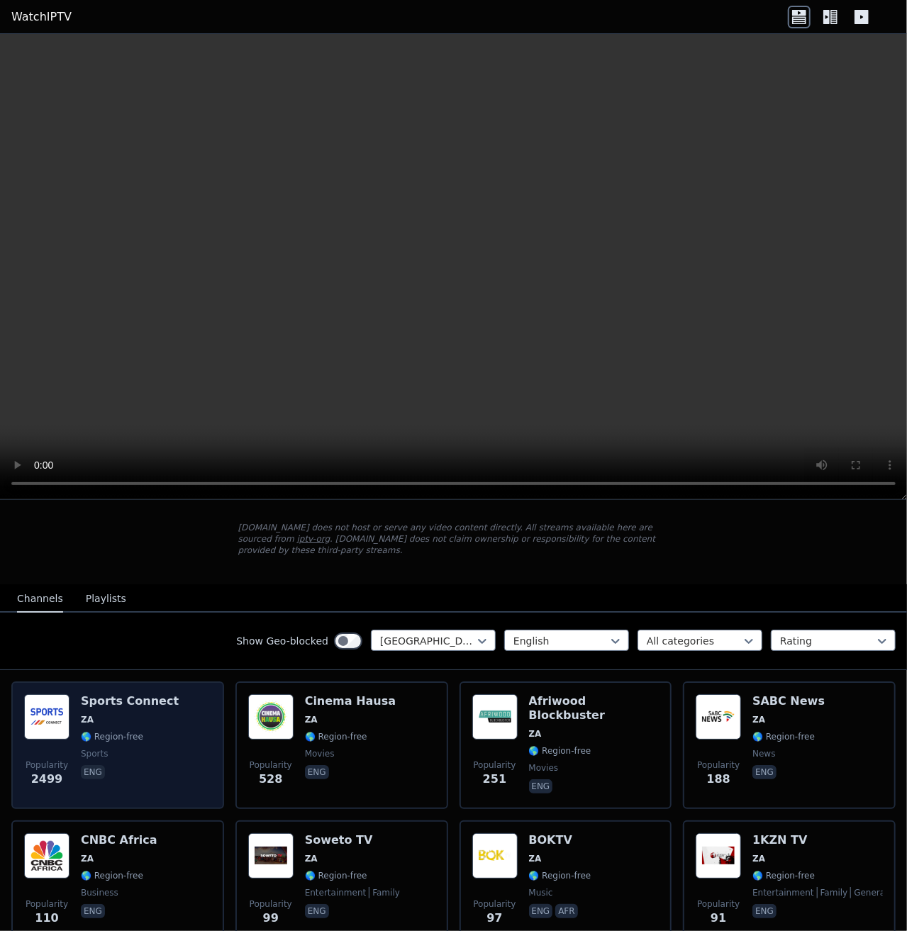
scroll to position [142, 0]
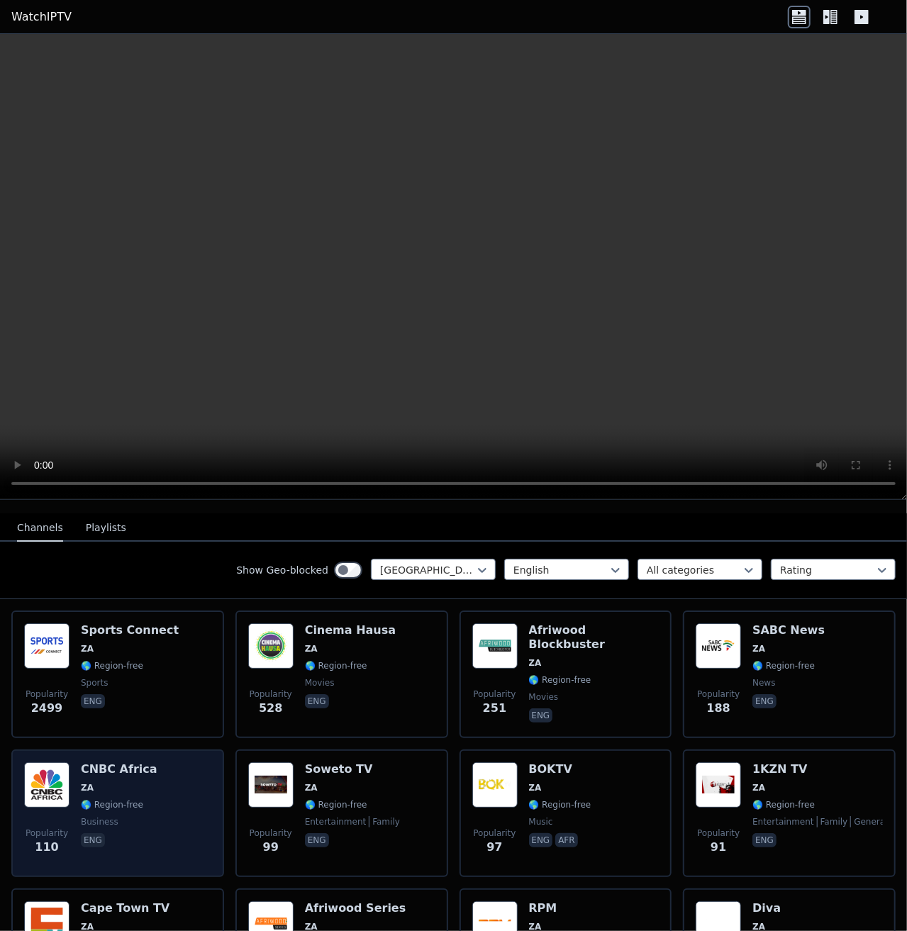
click at [51, 771] on img at bounding box center [46, 784] width 45 height 45
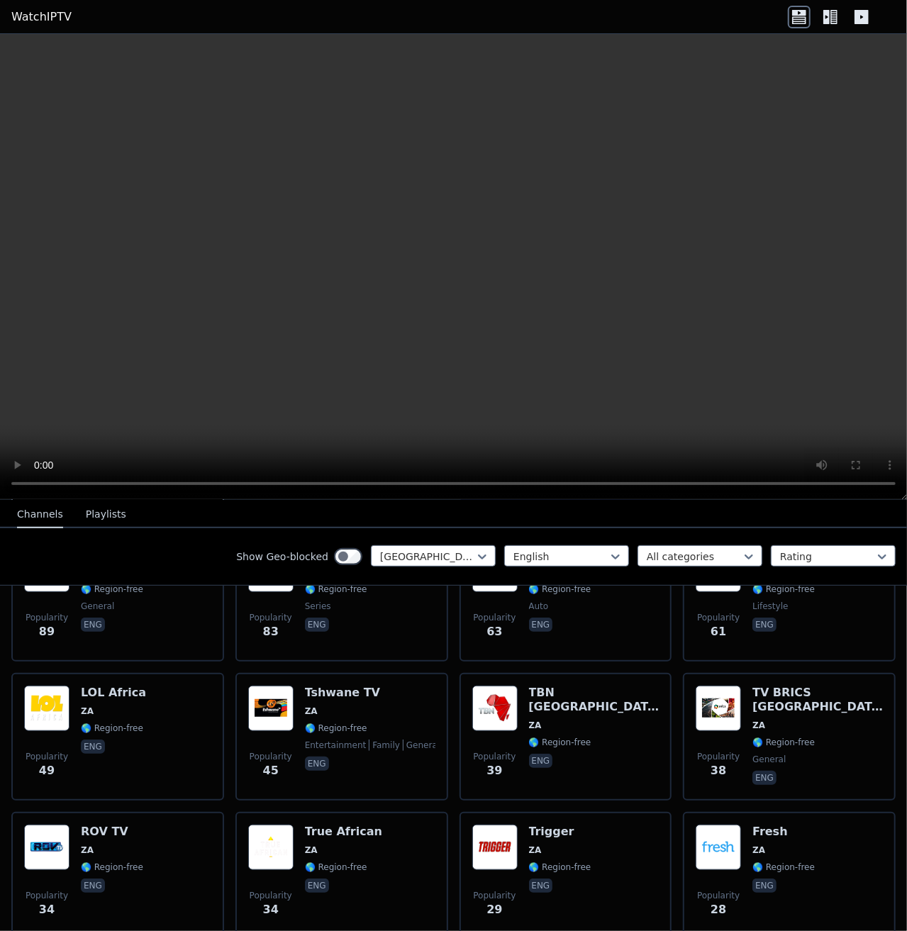
scroll to position [0, 0]
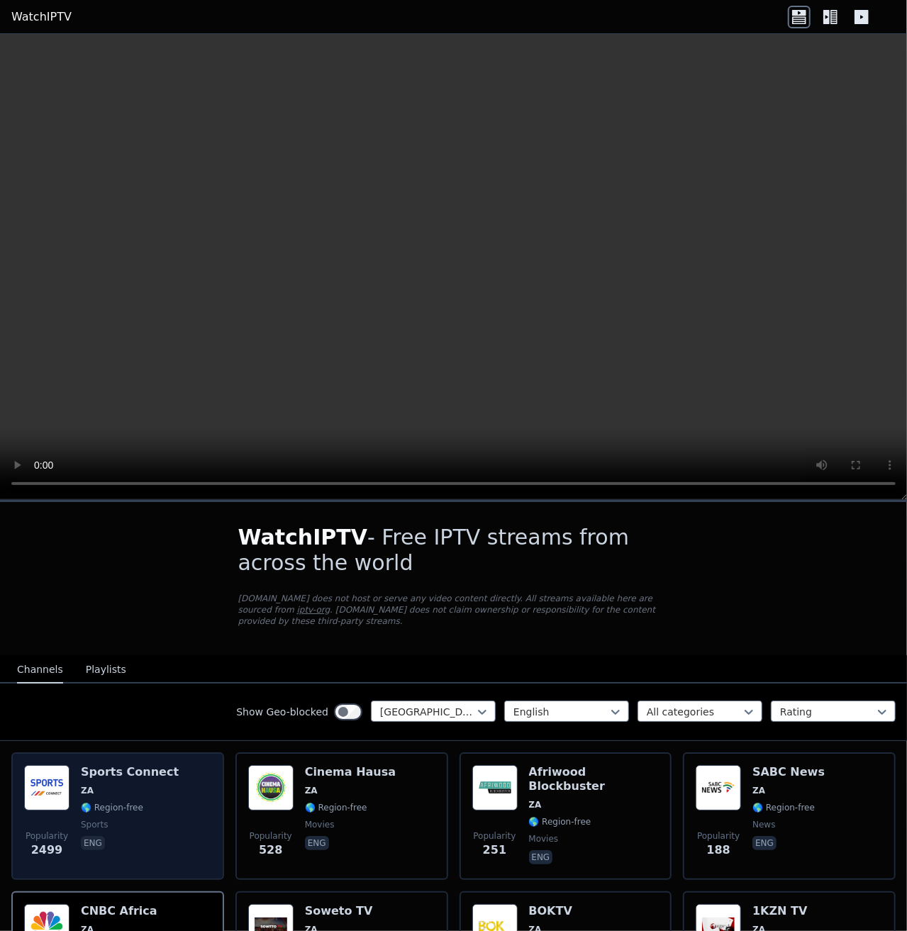
click at [37, 773] on img at bounding box center [46, 787] width 45 height 45
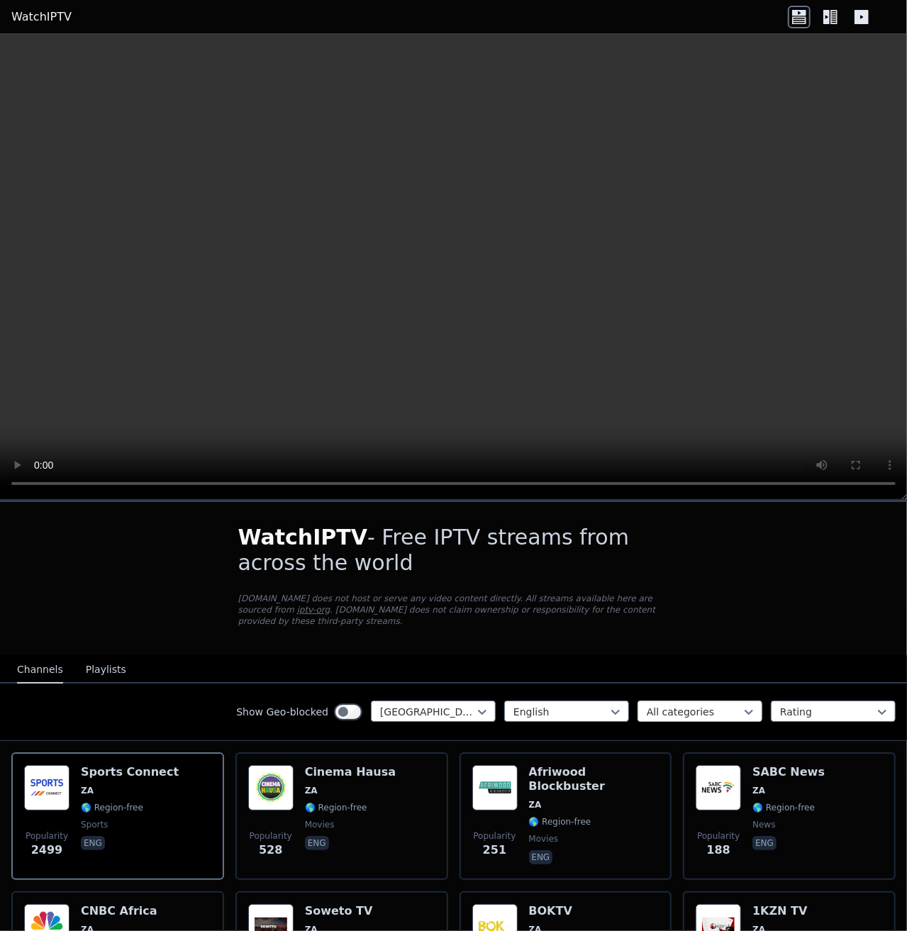
click at [647, 705] on div at bounding box center [694, 712] width 95 height 14
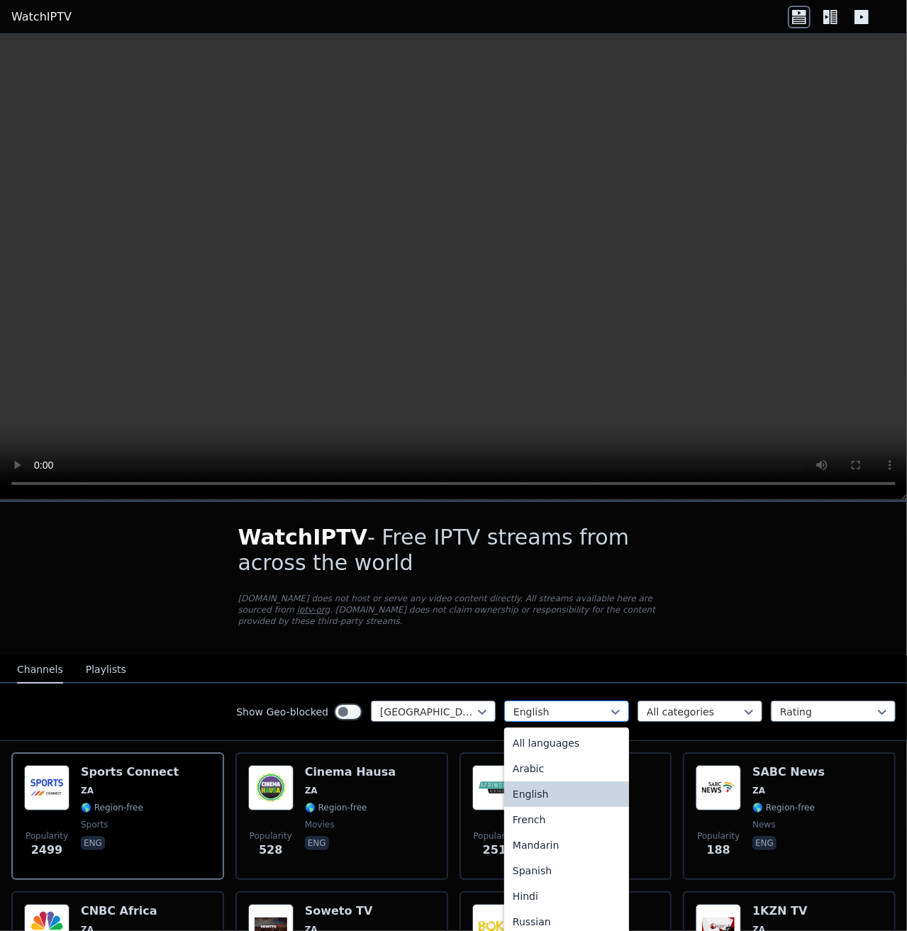
click at [589, 705] on div at bounding box center [560, 712] width 95 height 14
click at [562, 730] on div "All languages" at bounding box center [566, 743] width 125 height 26
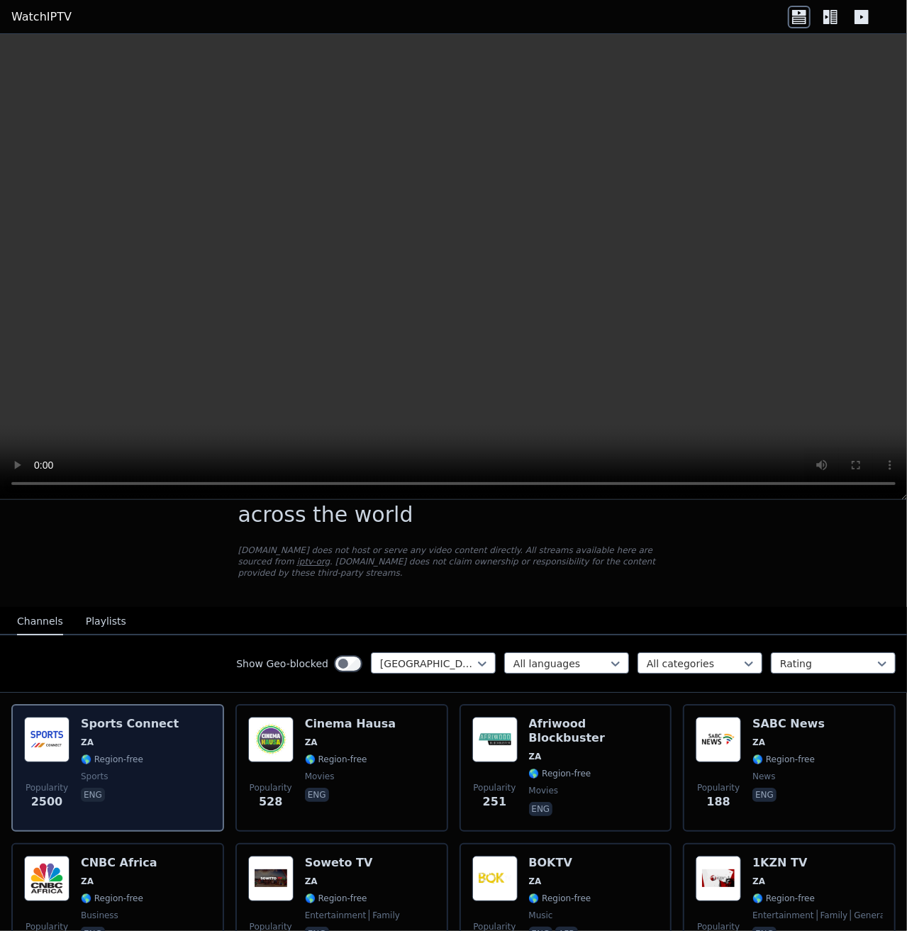
scroll to position [71, 0]
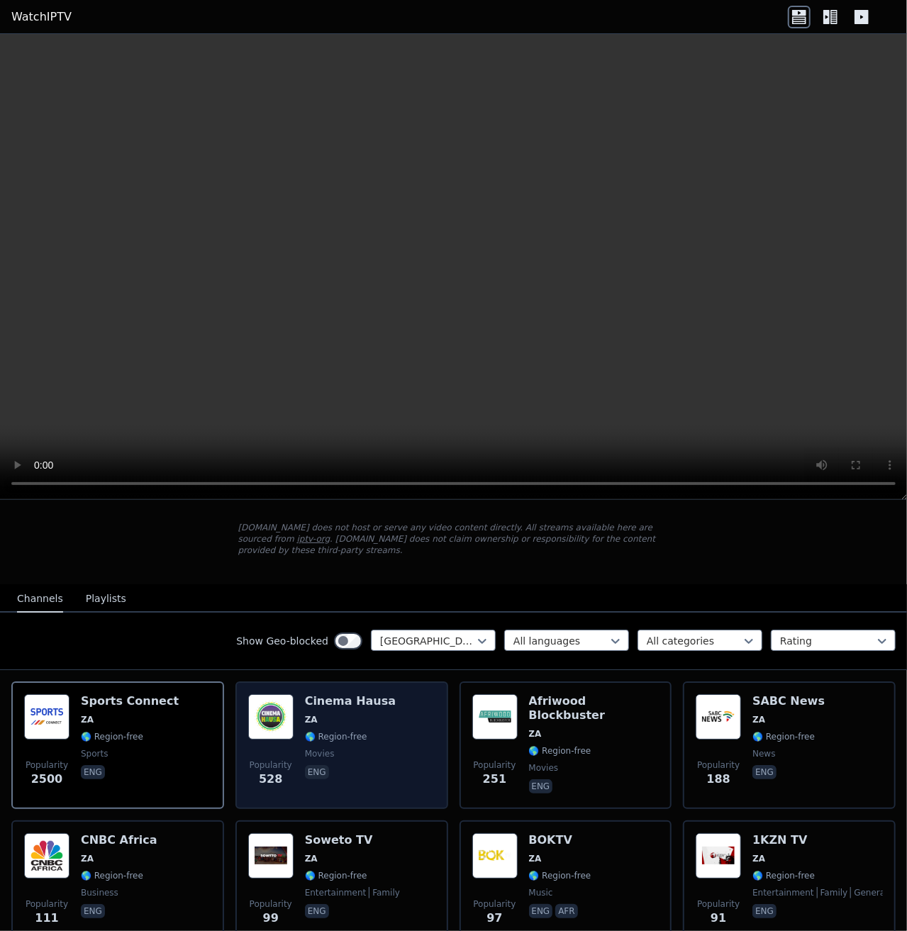
click at [338, 714] on span "ZA" at bounding box center [350, 719] width 91 height 11
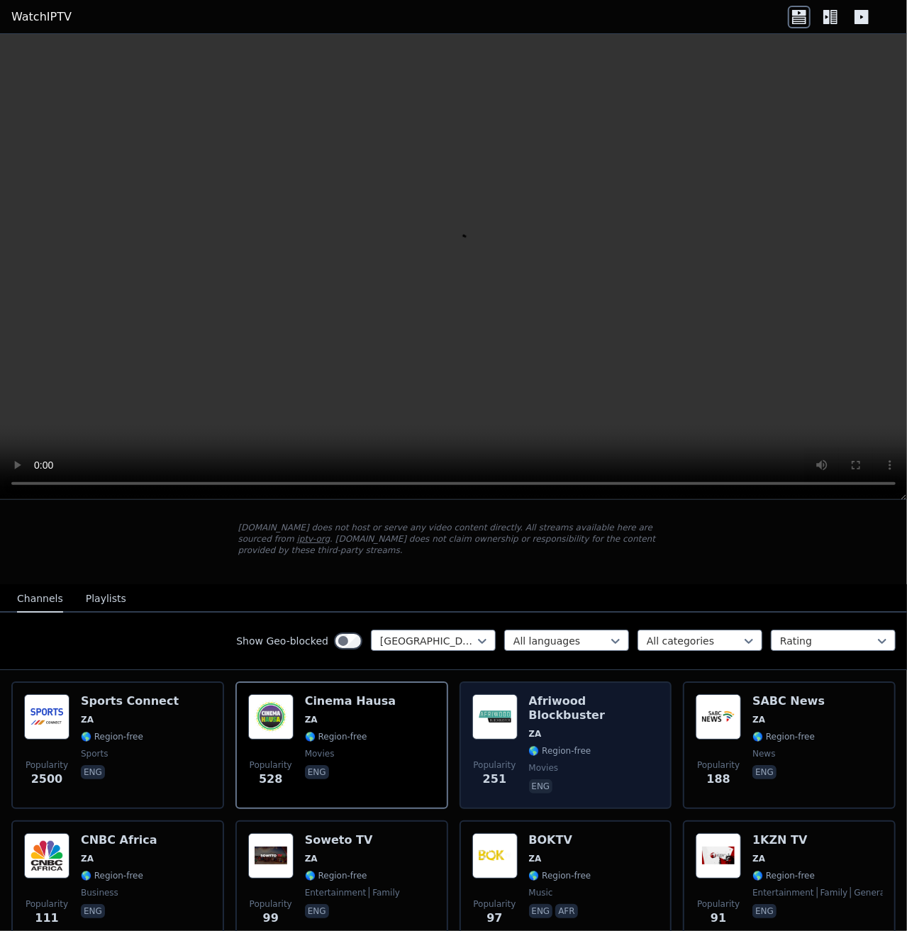
scroll to position [142, 0]
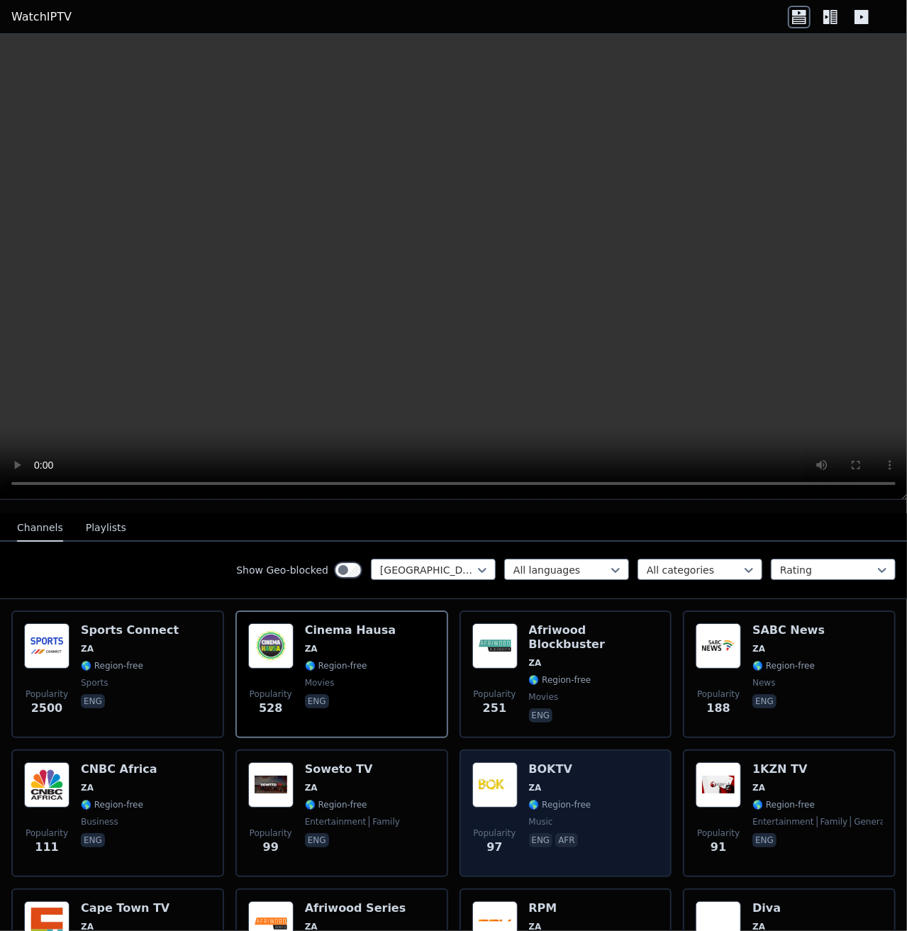
click at [505, 771] on img at bounding box center [494, 784] width 45 height 45
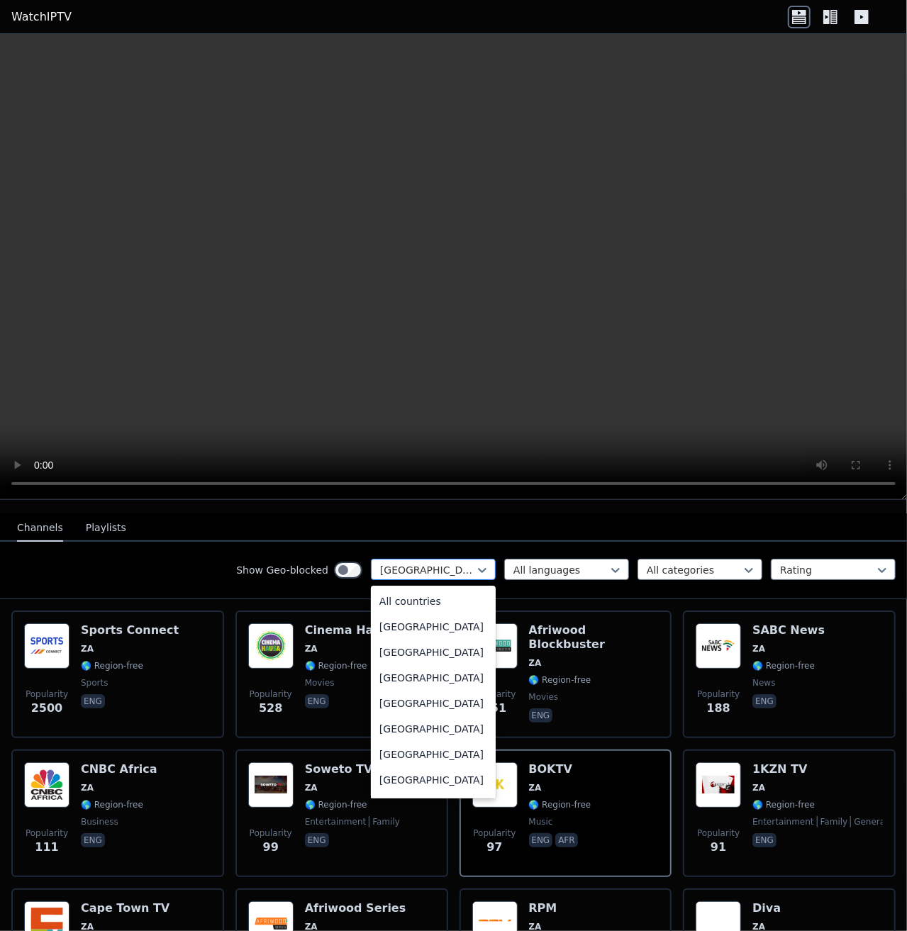
click at [435, 563] on div at bounding box center [427, 570] width 95 height 14
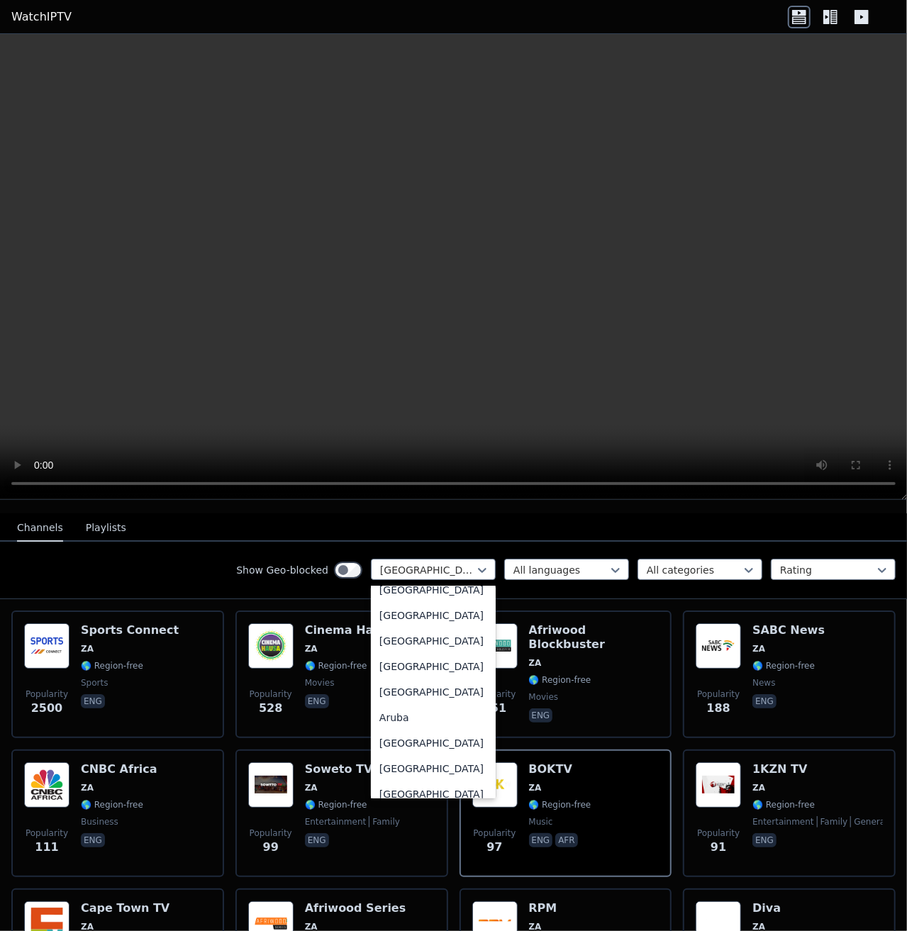
scroll to position [0, 0]
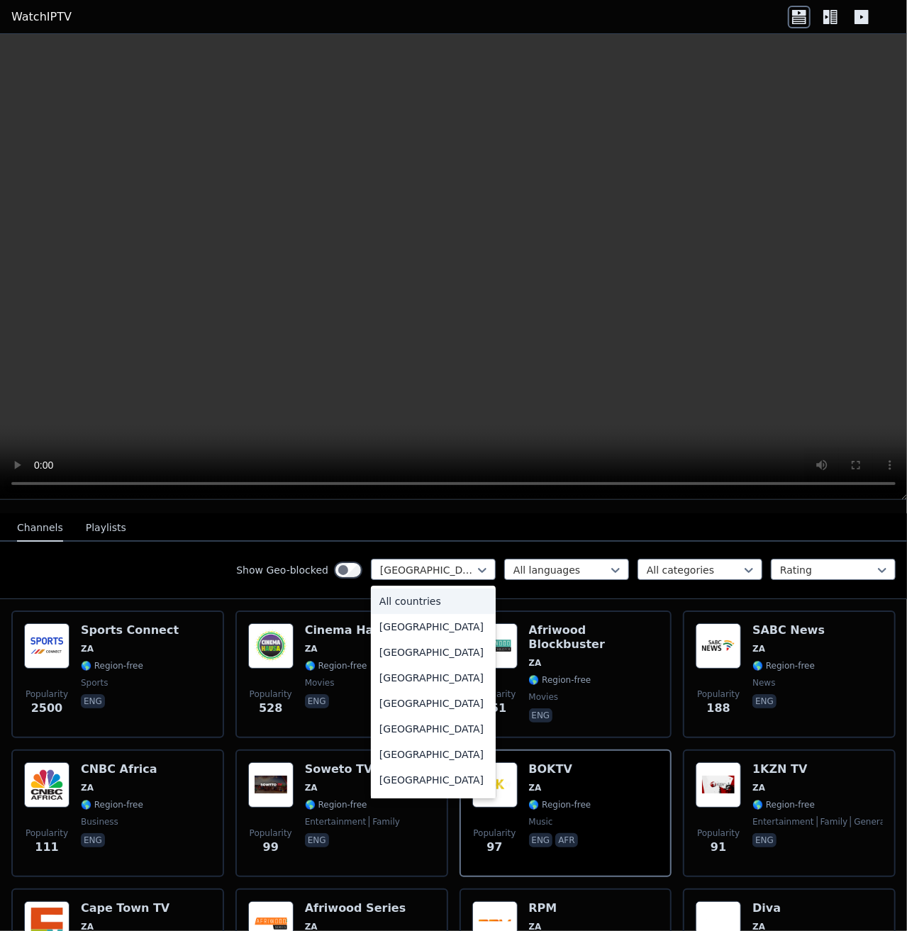
click at [404, 589] on div "All countries" at bounding box center [433, 602] width 125 height 26
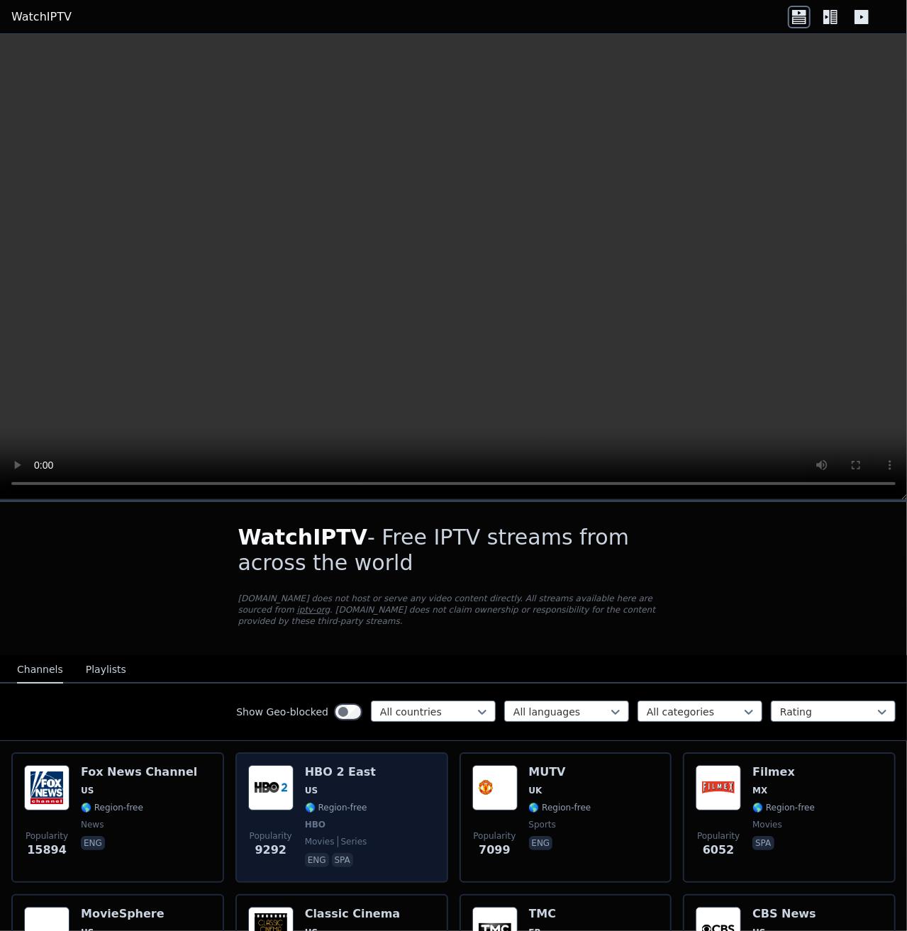
click at [323, 765] on h6 "HBO 2 East" at bounding box center [340, 772] width 71 height 14
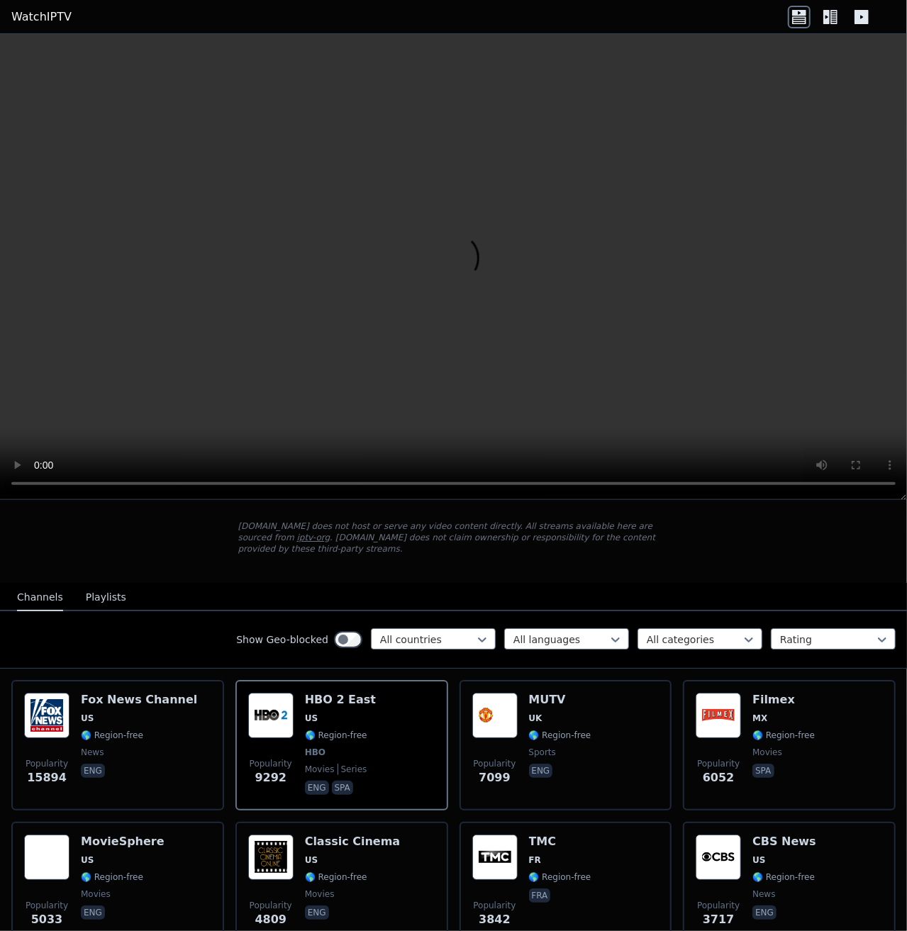
scroll to position [71, 0]
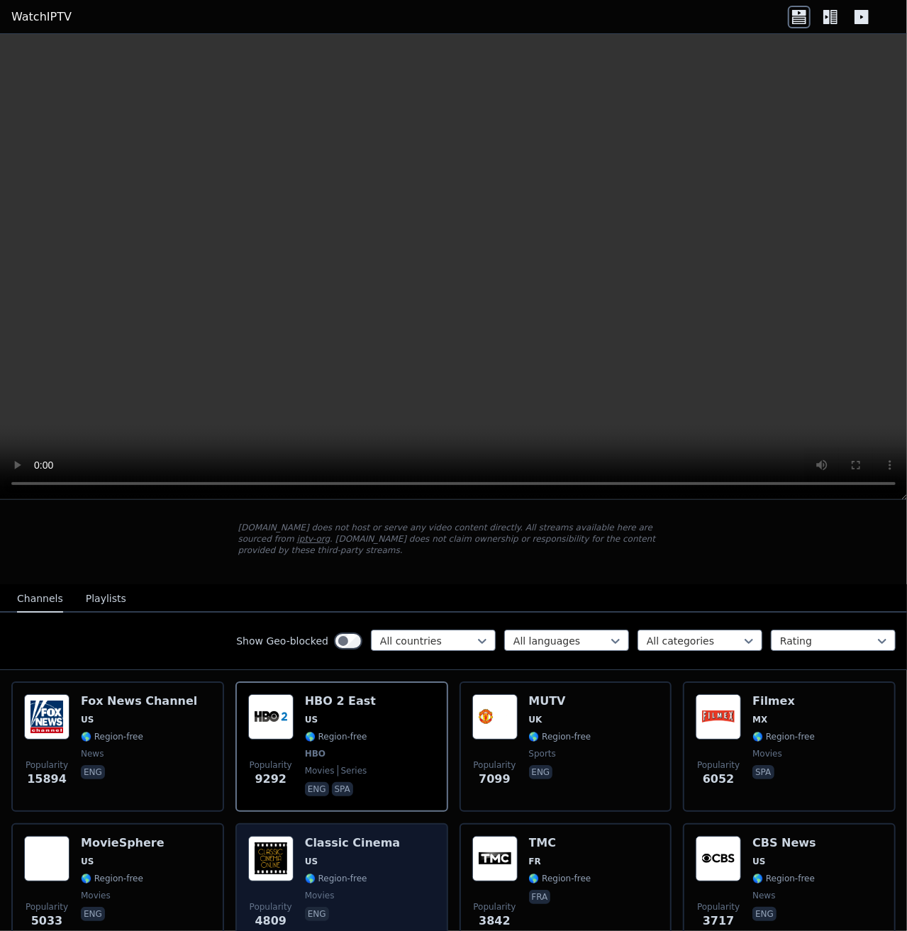
click at [326, 836] on h6 "Classic Cinema" at bounding box center [353, 843] width 96 height 14
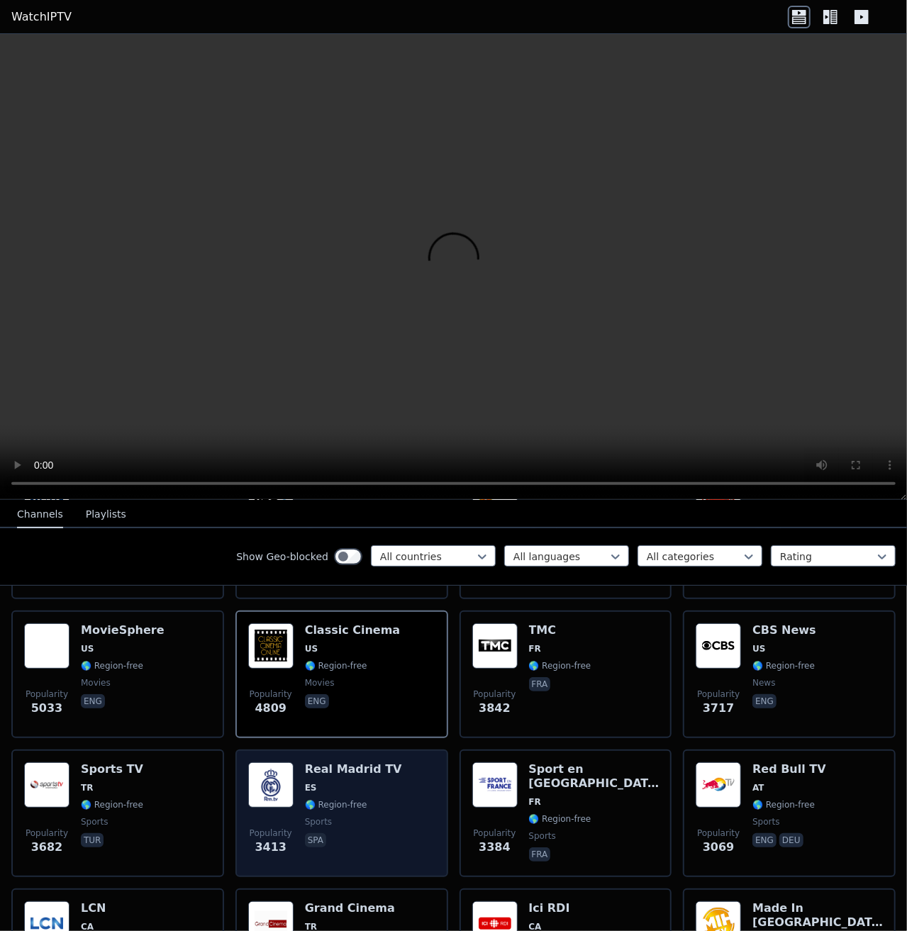
scroll to position [284, 0]
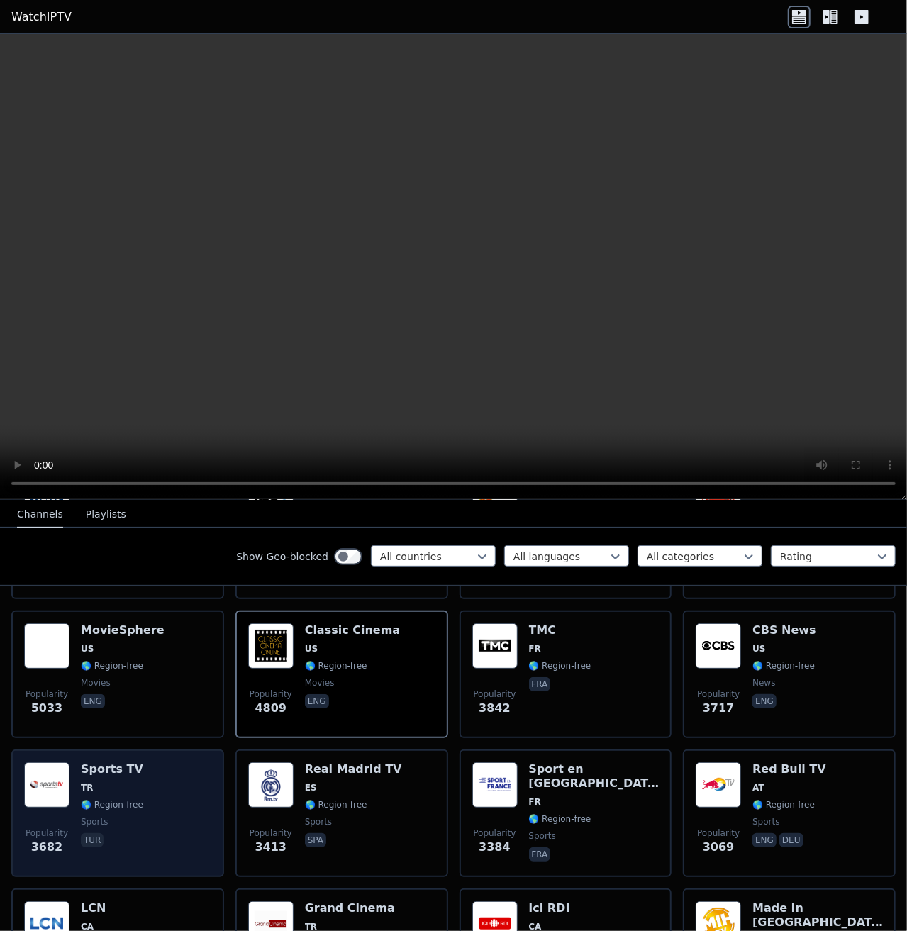
click at [50, 771] on img at bounding box center [46, 784] width 45 height 45
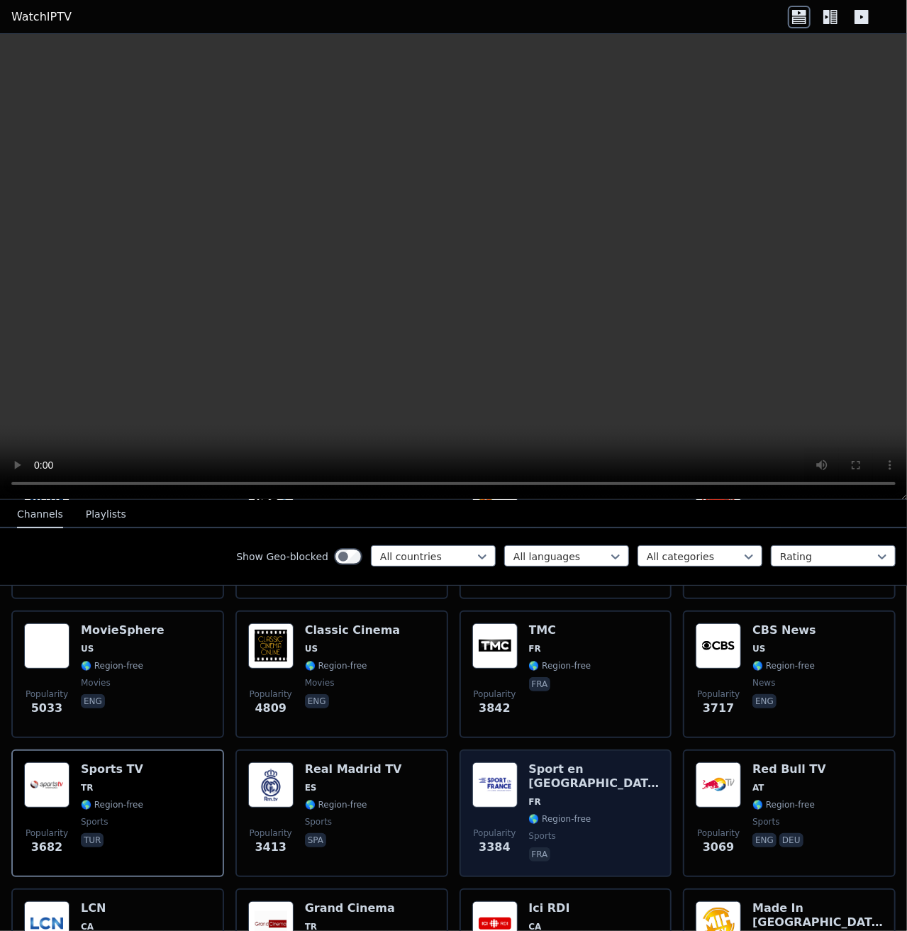
click at [556, 762] on h6 "Sport en [GEOGRAPHIC_DATA]" at bounding box center [594, 776] width 130 height 28
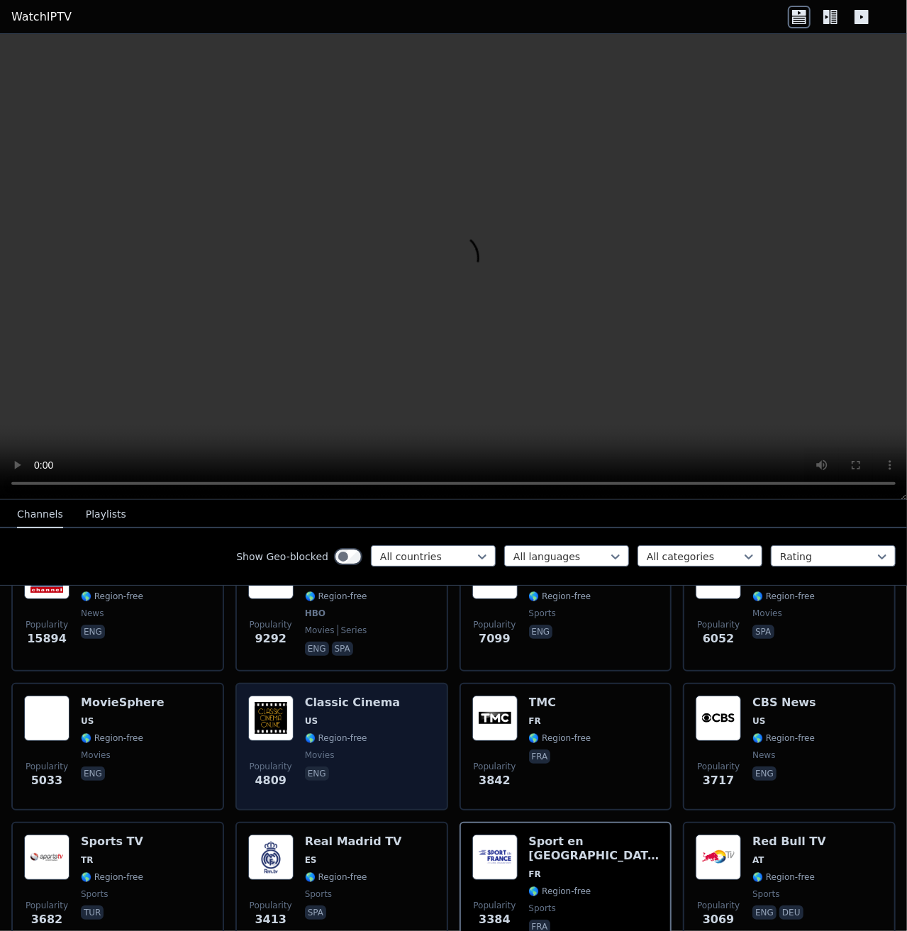
scroll to position [213, 0]
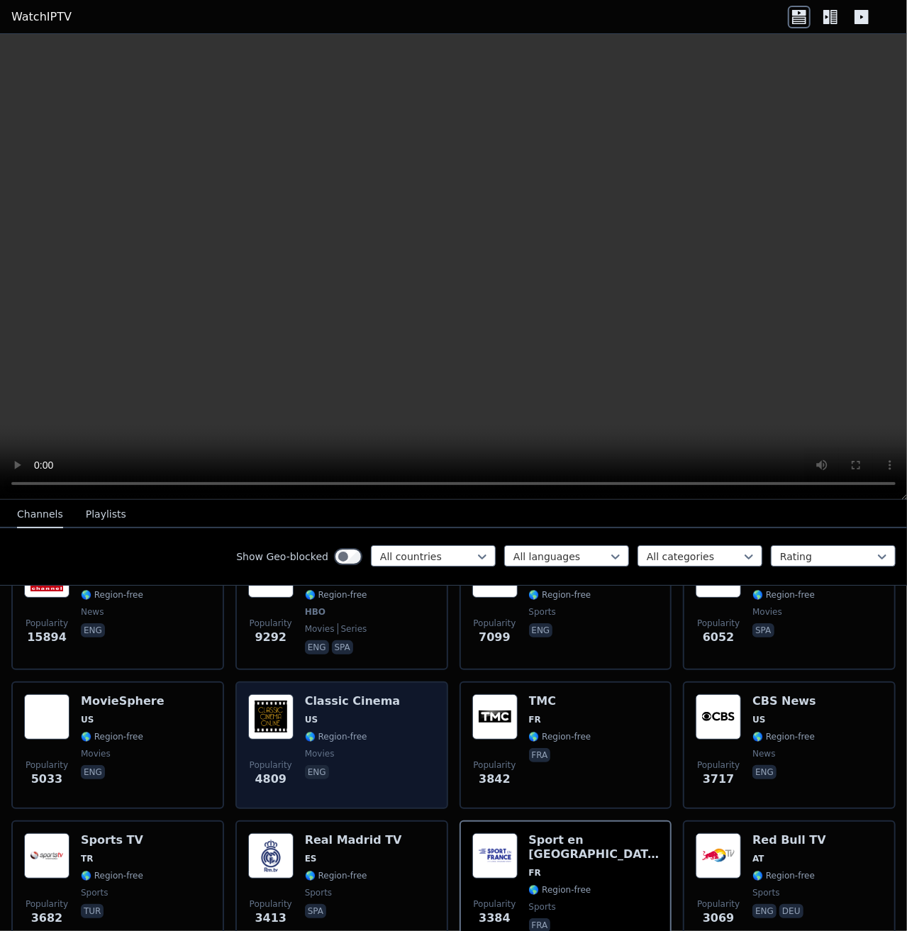
click at [279, 695] on img at bounding box center [270, 716] width 45 height 45
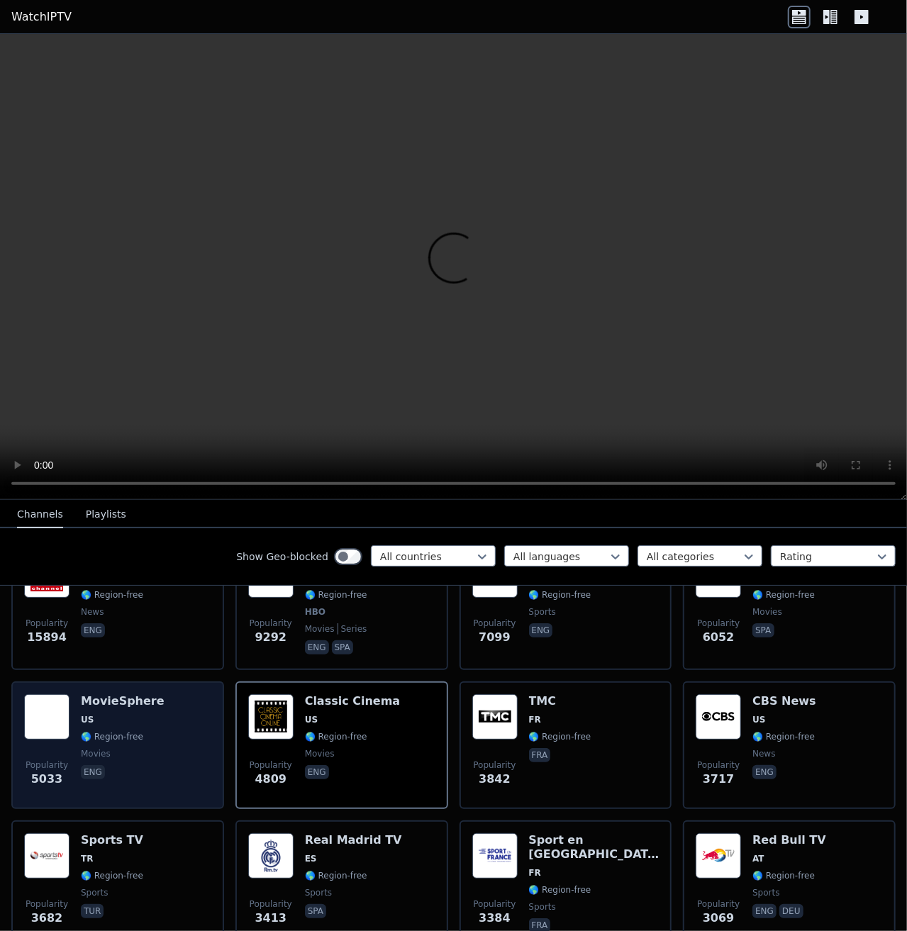
scroll to position [142, 0]
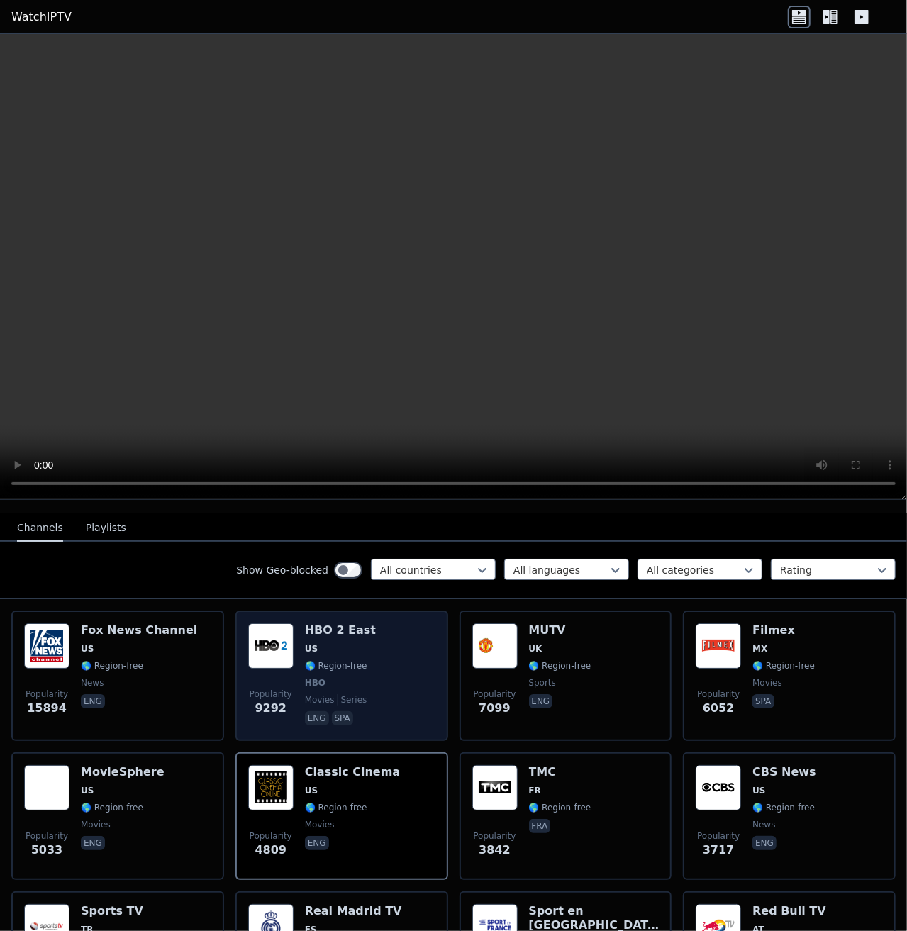
click at [271, 641] on img at bounding box center [270, 645] width 45 height 45
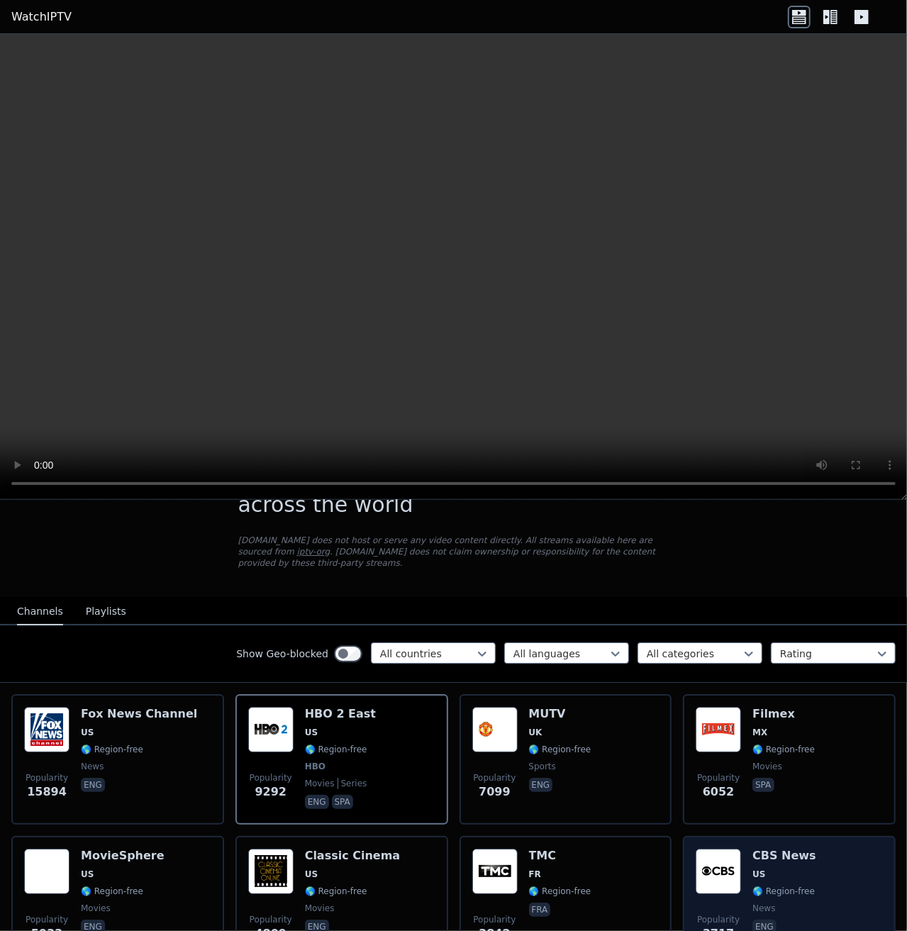
scroll to position [0, 0]
